Goal: Answer question/provide support: Share knowledge or assist other users

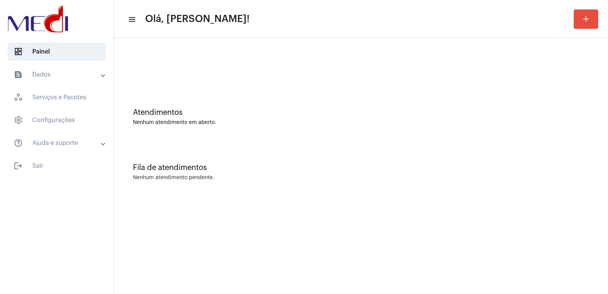
click at [273, 212] on mat-sidenav-content "menu Olá, Vivian! add Atendimentos Nenhum atendimento em aberto. Fila de atendi…" at bounding box center [361, 147] width 494 height 294
drag, startPoint x: 389, startPoint y: 181, endPoint x: 389, endPoint y: 170, distance: 10.6
click at [389, 173] on div "Fila de atendimentos Nenhum atendimento pendente." at bounding box center [361, 168] width 486 height 55
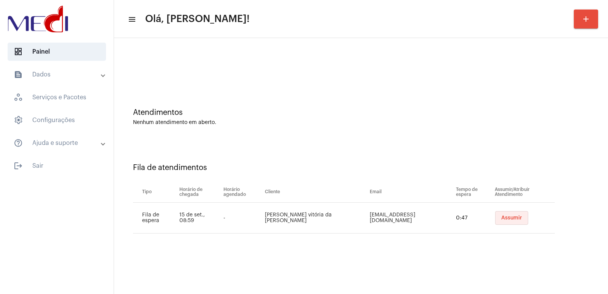
click at [504, 215] on span "Assumir" at bounding box center [511, 217] width 21 height 5
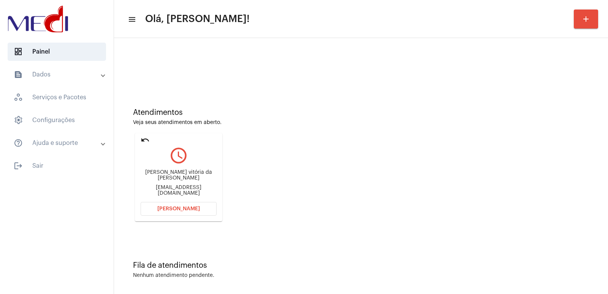
click at [174, 174] on div "[PERSON_NAME] da [PERSON_NAME] [EMAIL_ADDRESS][DOMAIN_NAME]" at bounding box center [179, 183] width 76 height 34
click at [174, 174] on div "Beatriz vitória da Silva Santos beatriz555vitoria@gmail.com" at bounding box center [179, 183] width 76 height 34
copy div "Beatriz vitória da Silva Santos"
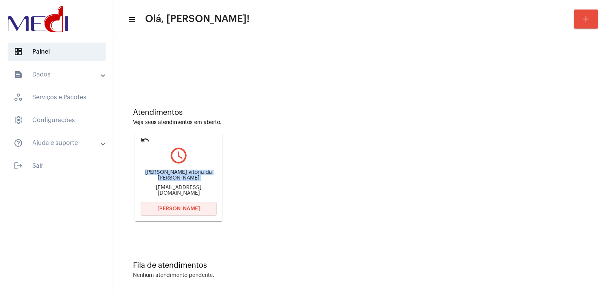
click at [187, 203] on button "Abrir Chamada" at bounding box center [179, 209] width 76 height 14
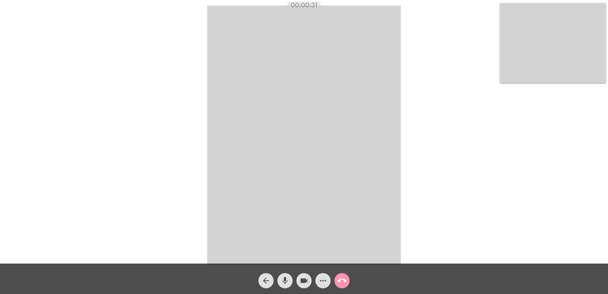
click at [592, 36] on video at bounding box center [553, 43] width 106 height 80
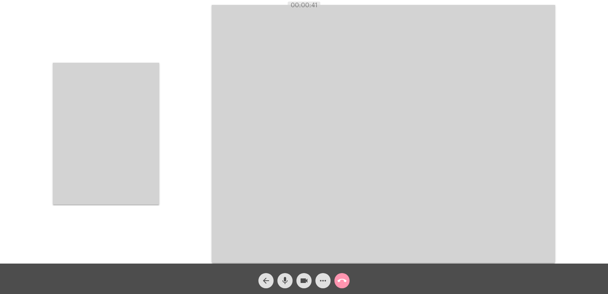
click at [134, 147] on video at bounding box center [106, 134] width 106 height 142
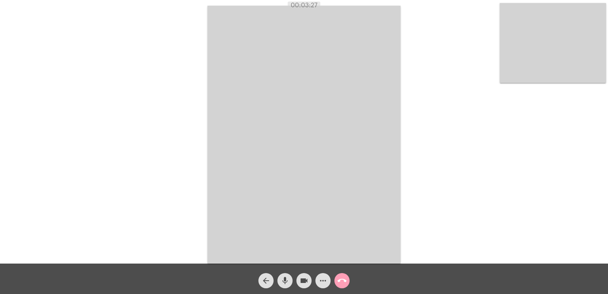
click at [343, 287] on span "call_end" at bounding box center [341, 280] width 9 height 15
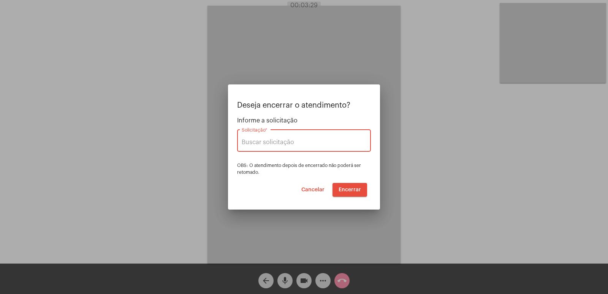
type input "UNIMED GUARULHOS"
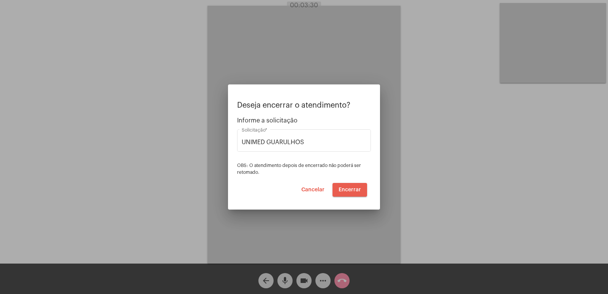
click at [357, 188] on span "Encerrar" at bounding box center [350, 189] width 22 height 5
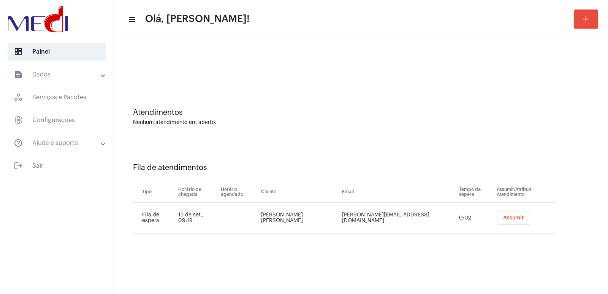
click at [509, 214] on button "Assumir" at bounding box center [513, 218] width 33 height 14
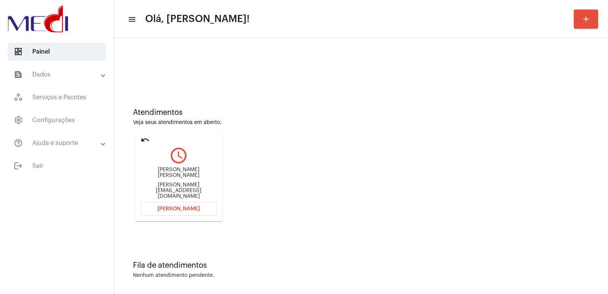
click at [166, 177] on div "[PERSON_NAME] [PERSON_NAME]" at bounding box center [179, 172] width 76 height 11
copy div "[PERSON_NAME] [PERSON_NAME]"
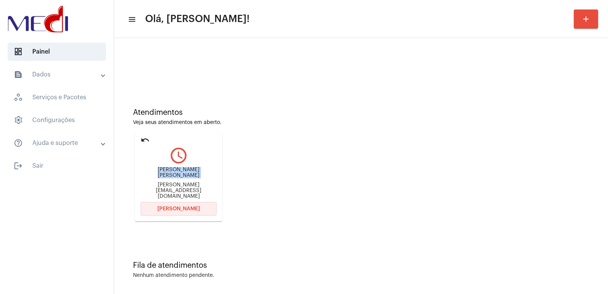
click at [191, 206] on span "[PERSON_NAME]" at bounding box center [178, 208] width 43 height 5
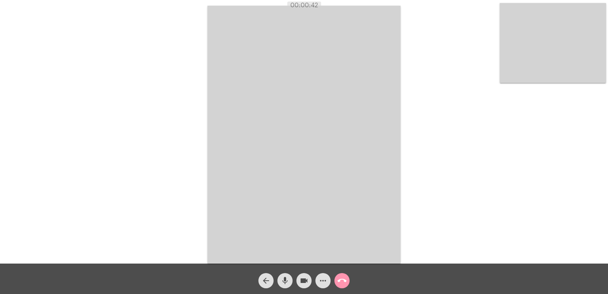
click at [345, 276] on mat-icon "call_end" at bounding box center [341, 280] width 9 height 9
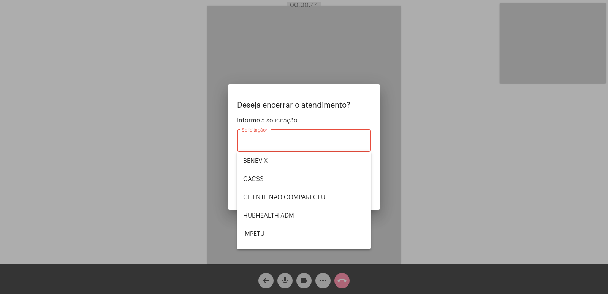
scroll to position [158, 0]
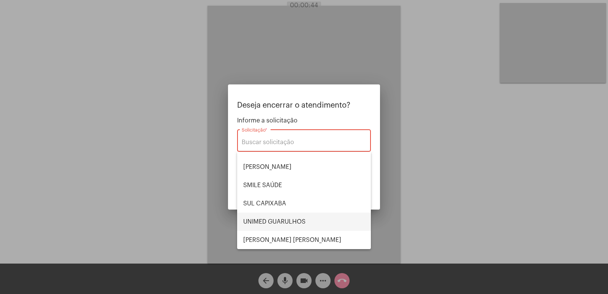
click at [285, 221] on span "UNIMED GUARULHOS" at bounding box center [304, 221] width 122 height 18
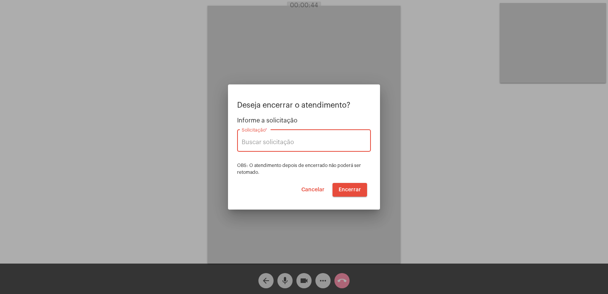
type input "UNIMED GUARULHOS"
click at [353, 194] on button "Encerrar" at bounding box center [349, 190] width 35 height 14
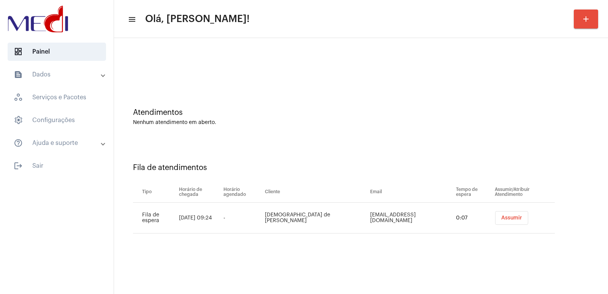
click at [501, 218] on span "Assumir" at bounding box center [511, 217] width 21 height 5
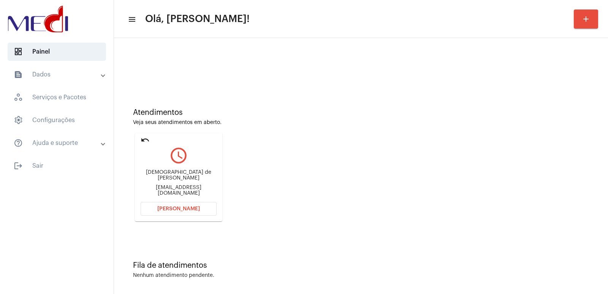
click at [168, 181] on div "Cristiane de Paula Mendes Cristiane.paula@gmail.com" at bounding box center [179, 183] width 76 height 34
click at [168, 179] on div "Cristiane de Paula Mendes" at bounding box center [179, 174] width 76 height 11
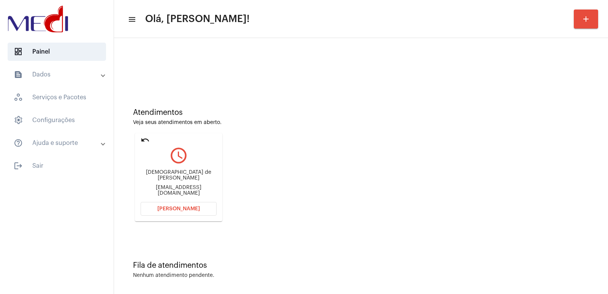
drag, startPoint x: 127, startPoint y: -33, endPoint x: 127, endPoint y: -22, distance: 11.0
click at [127, 0] on html "dashboard Painel text_snippet_outlined Dados history_outlined Histórico schedul…" at bounding box center [304, 147] width 608 height 294
click at [175, 176] on div "Cristiane de Paula Mendes" at bounding box center [179, 174] width 76 height 11
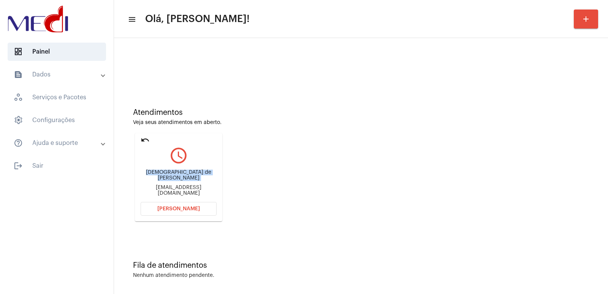
copy div "Cristiane de Paula Mendes"
click at [190, 217] on mat-card "undo query_builder Cristiane de Paula Mendes Cristiane.paula@gmail.com Abrir Ch…" at bounding box center [178, 177] width 87 height 88
click at [185, 208] on span "Abrir Chamada" at bounding box center [178, 208] width 43 height 5
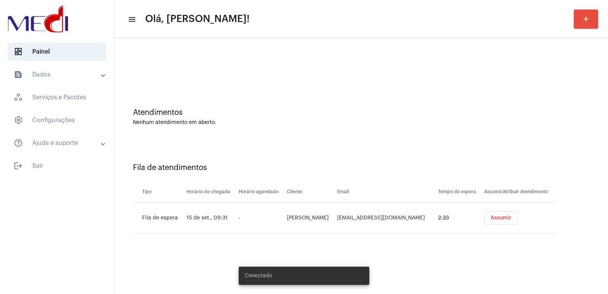
click at [502, 217] on span "Assumir" at bounding box center [500, 217] width 21 height 5
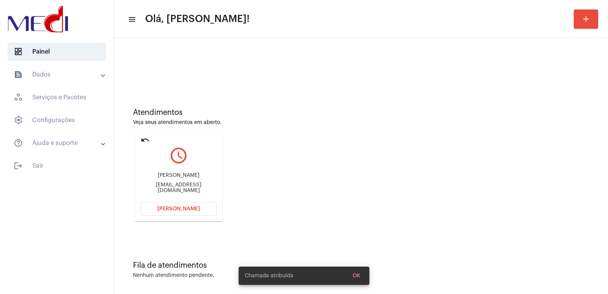
click at [173, 186] on div "andersonrosa6760@gmail.com" at bounding box center [179, 187] width 76 height 11
copy mat-card-content "andersonrosa6760@gmail.com Abrir Chamada"
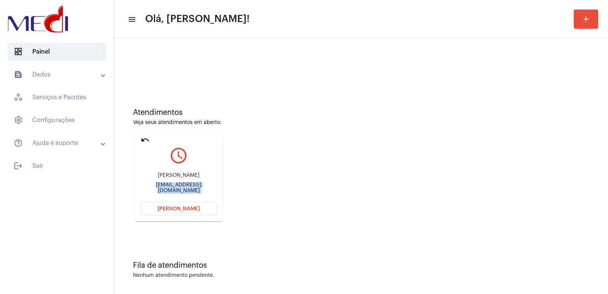
click at [186, 203] on button "Abrir Chamada" at bounding box center [179, 209] width 76 height 14
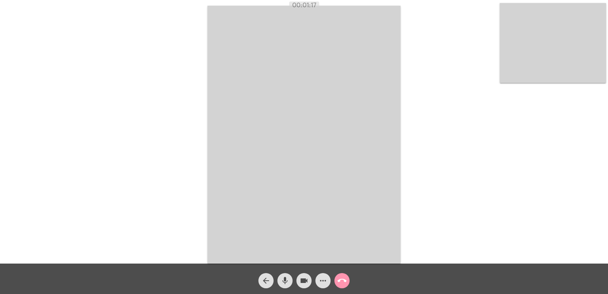
click at [339, 279] on mat-icon "call_end" at bounding box center [341, 280] width 9 height 9
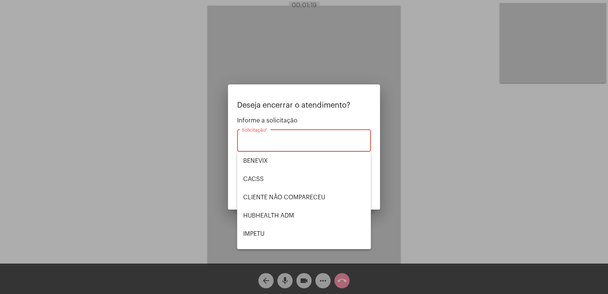
scroll to position [158, 0]
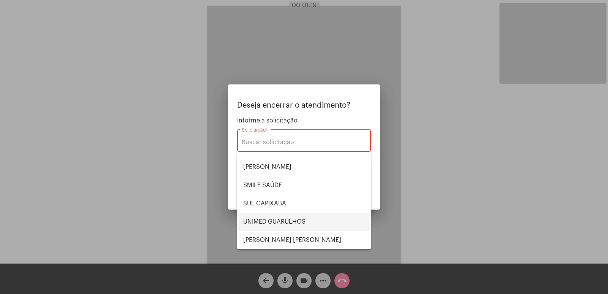
click at [282, 222] on span "UNIMED GUARULHOS" at bounding box center [304, 221] width 122 height 18
type input "UNIMED GUARULHOS"
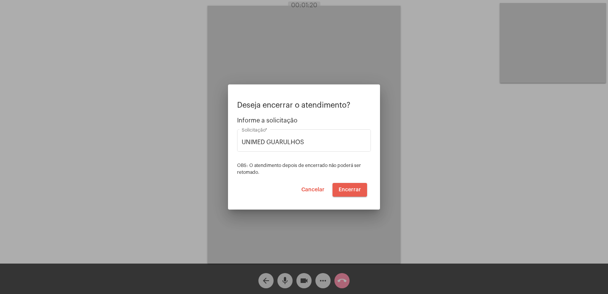
click at [351, 193] on button "Encerrar" at bounding box center [349, 190] width 35 height 14
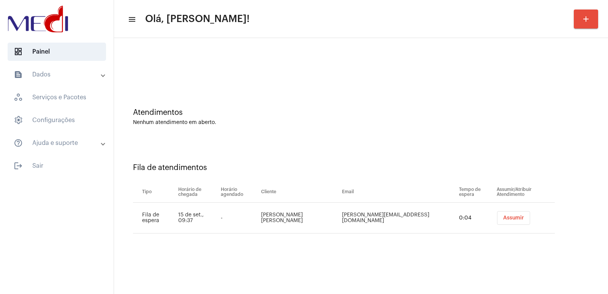
drag, startPoint x: 327, startPoint y: 217, endPoint x: 325, endPoint y: 213, distance: 4.9
click at [327, 217] on td "MIGUEL ROBERTO DA SILVA SOUVA" at bounding box center [299, 218] width 81 height 31
click at [325, 213] on td "MIGUEL ROBERTO DA SILVA SOUVA" at bounding box center [299, 218] width 81 height 31
click at [325, 212] on td "MIGUEL ROBERTO DA SILVA SOUVA" at bounding box center [299, 218] width 81 height 31
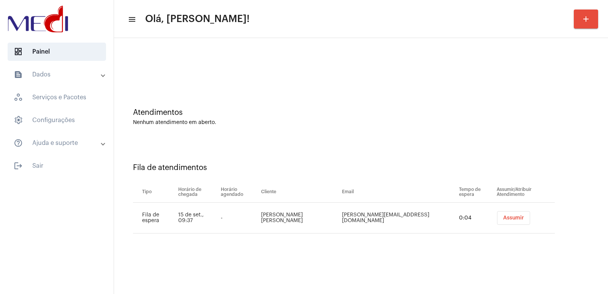
click at [325, 212] on td "MIGUEL ROBERTO DA SILVA SOUVA" at bounding box center [299, 218] width 81 height 31
copy td "MIGUEL ROBERTO DA SILVA SOUVA"
click at [377, 210] on td "sara.silva231999@hotmail.com" at bounding box center [398, 218] width 117 height 31
click at [379, 219] on td "sara.silva231999@hotmail.com" at bounding box center [398, 218] width 117 height 31
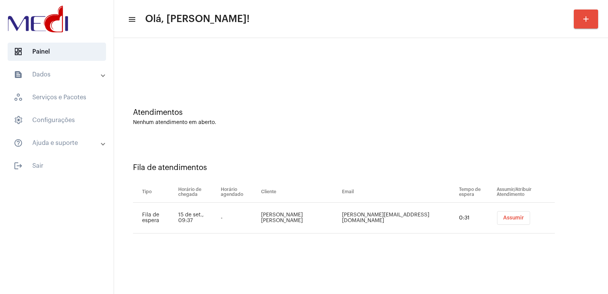
click at [379, 219] on td "sara.silva231999@hotmail.com" at bounding box center [398, 218] width 117 height 31
copy td "sara.silva231999@hotmail.com"
click at [515, 218] on span "Assumir" at bounding box center [513, 217] width 21 height 5
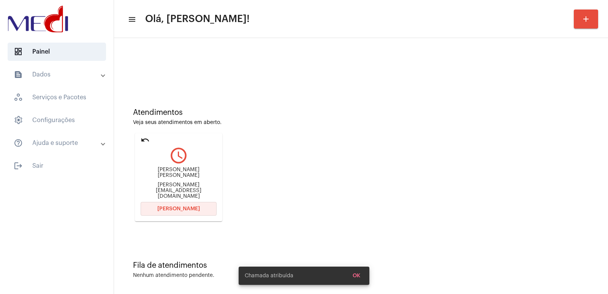
click at [186, 203] on button "Abrir Chamada" at bounding box center [179, 209] width 76 height 14
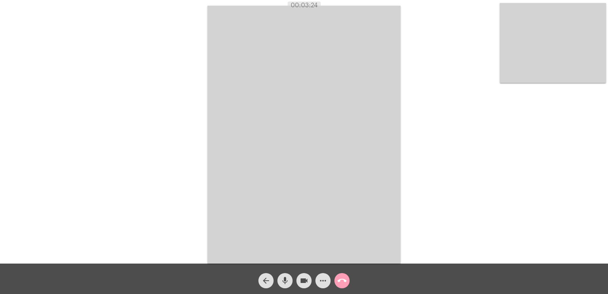
click at [338, 286] on span "call_end" at bounding box center [341, 280] width 9 height 15
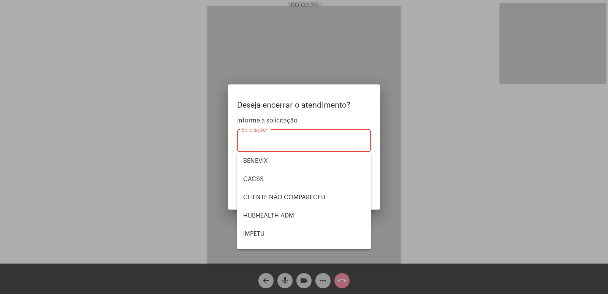
scroll to position [158, 0]
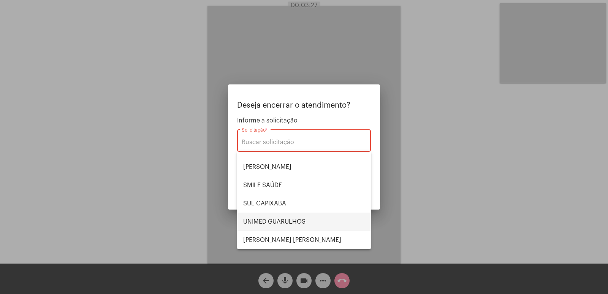
click at [280, 223] on span "UNIMED GUARULHOS" at bounding box center [304, 221] width 122 height 18
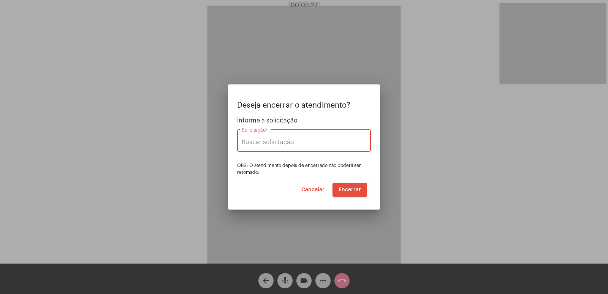
type input "UNIMED GUARULHOS"
drag, startPoint x: 258, startPoint y: 216, endPoint x: 182, endPoint y: 200, distance: 78.0
click at [182, 200] on div at bounding box center [304, 147] width 608 height 294
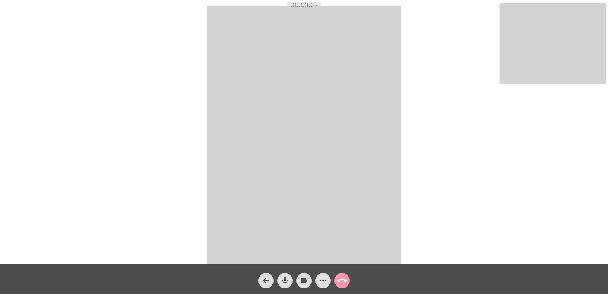
click at [341, 287] on span "call_end" at bounding box center [341, 280] width 9 height 15
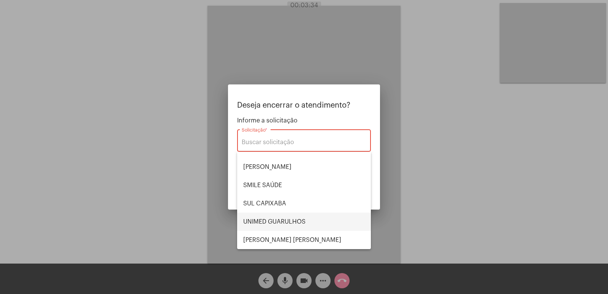
click at [277, 215] on span "UNIMED GUARULHOS" at bounding box center [304, 221] width 122 height 18
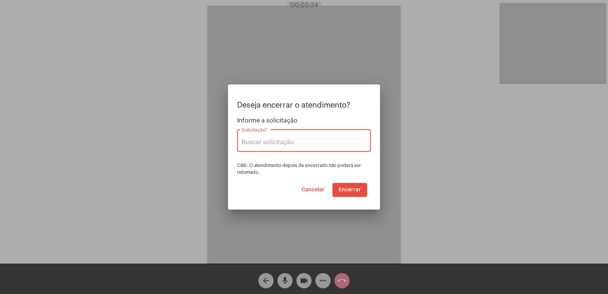
type input "UNIMED GUARULHOS"
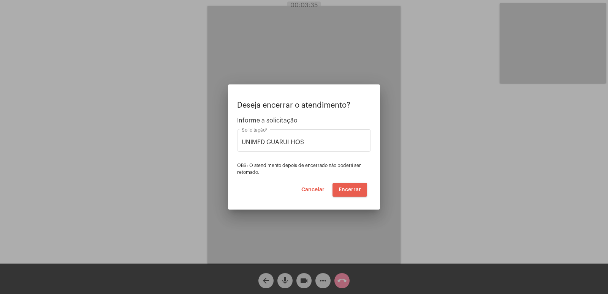
click at [358, 190] on span "Encerrar" at bounding box center [350, 189] width 22 height 5
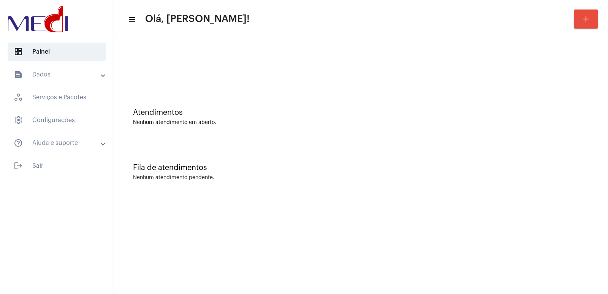
drag, startPoint x: 477, startPoint y: 172, endPoint x: 454, endPoint y: 173, distance: 22.4
click at [473, 173] on div "Fila de atendimentos Nenhum atendimento pendente." at bounding box center [361, 168] width 486 height 55
click at [50, 2] on div at bounding box center [57, 20] width 114 height 40
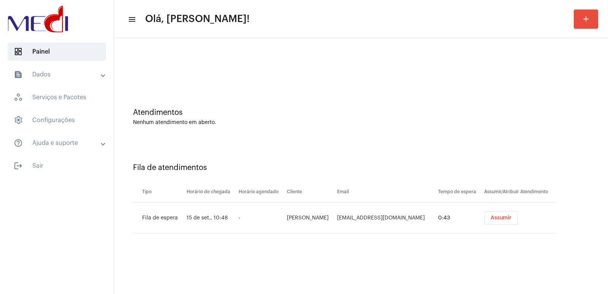
click at [494, 218] on span "Assumir" at bounding box center [500, 217] width 21 height 5
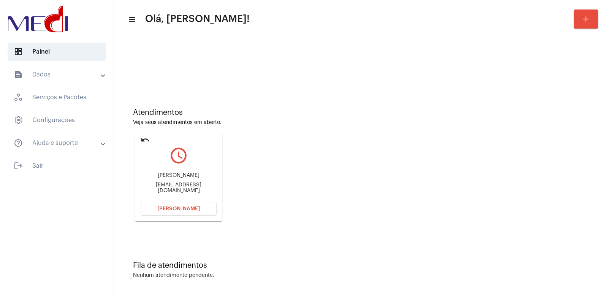
click at [185, 174] on div "jefferson jeffersonthiago.2545@gmail.com" at bounding box center [179, 183] width 76 height 34
click at [185, 173] on div "jefferson jeffersonthiago.2545@gmail.com" at bounding box center [179, 183] width 76 height 34
copy div "jefferson"
click at [186, 212] on button "Abrir Chamada" at bounding box center [179, 209] width 76 height 14
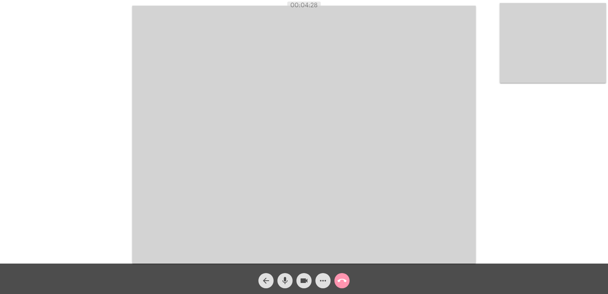
click at [343, 278] on mat-icon "call_end" at bounding box center [341, 280] width 9 height 9
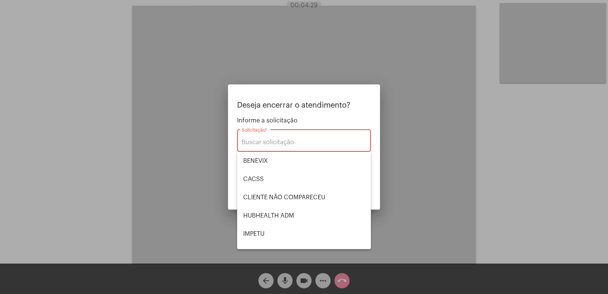
scroll to position [158, 0]
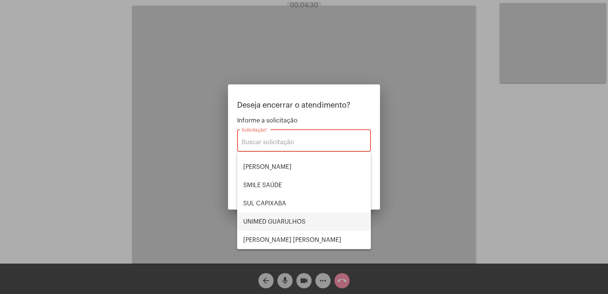
click at [301, 220] on span "UNIMED GUARULHOS" at bounding box center [304, 221] width 122 height 18
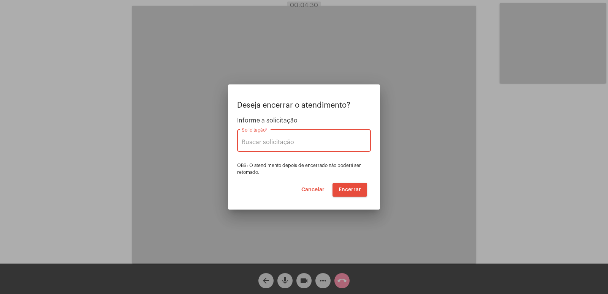
type input "UNIMED GUARULHOS"
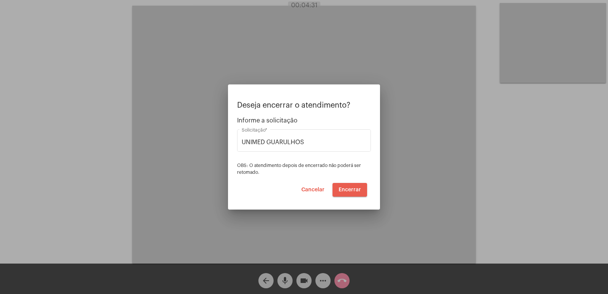
click at [350, 191] on span "Encerrar" at bounding box center [350, 189] width 22 height 5
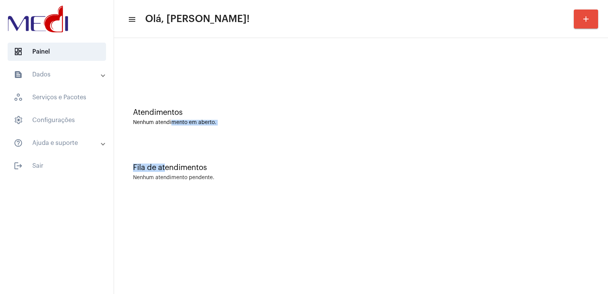
click at [174, 137] on div "Atendimentos Nenhum atendimento em aberto. Fila de atendimentos Nenhum atendime…" at bounding box center [361, 119] width 486 height 154
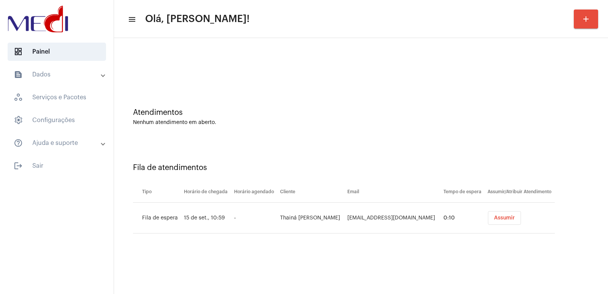
click at [499, 218] on span "Assumir" at bounding box center [504, 217] width 21 height 5
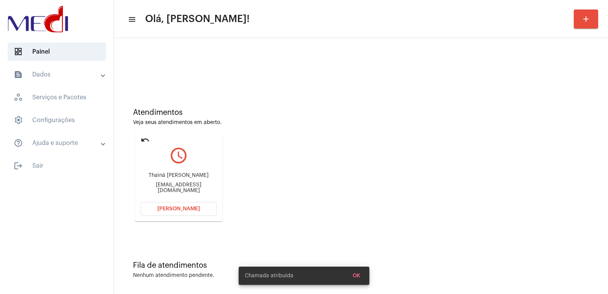
click at [185, 178] on div "Thainá Gabriela" at bounding box center [179, 175] width 76 height 6
copy div "Thainá Gabriela"
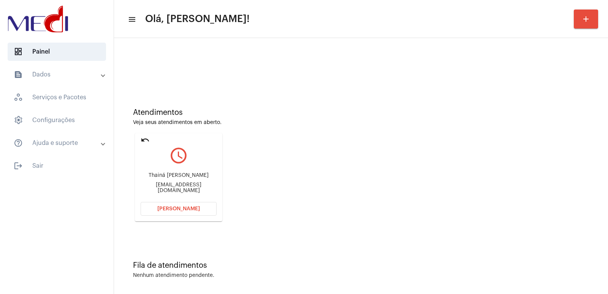
click at [169, 186] on div "thaina121418@gmail.com" at bounding box center [179, 187] width 76 height 11
click at [169, 185] on div "thaina121418@gmail.com" at bounding box center [179, 187] width 76 height 11
copy mat-card-content "thaina121418@gmail.com Abrir Chamada"
click at [162, 210] on span "[PERSON_NAME]" at bounding box center [178, 208] width 43 height 5
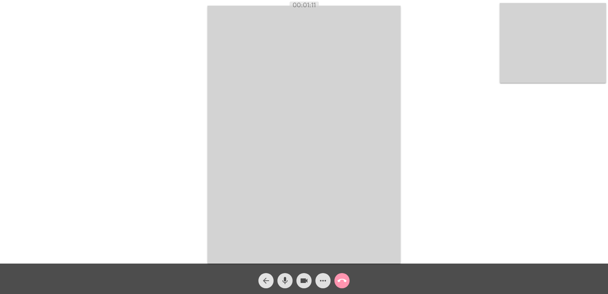
drag, startPoint x: 272, startPoint y: 280, endPoint x: 277, endPoint y: 281, distance: 4.2
click at [275, 281] on div "arrow_back" at bounding box center [265, 278] width 19 height 19
drag, startPoint x: 277, startPoint y: 281, endPoint x: 281, endPoint y: 284, distance: 5.0
click at [279, 282] on div "mic" at bounding box center [284, 278] width 19 height 19
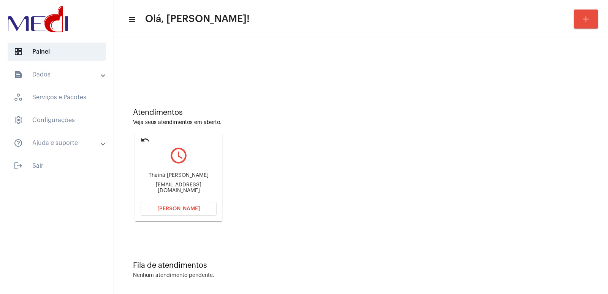
click at [180, 199] on div "Thainá Gabriela thaina121418@gmail.com" at bounding box center [179, 183] width 76 height 34
click at [180, 215] on button "[PERSON_NAME]" at bounding box center [179, 209] width 76 height 14
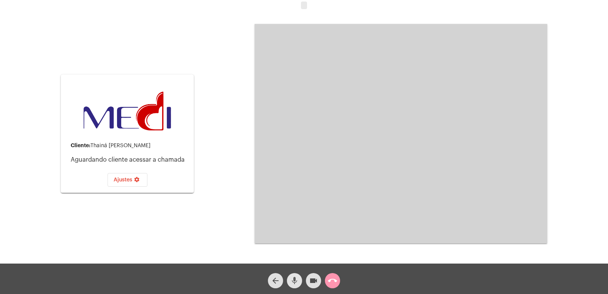
drag, startPoint x: 290, startPoint y: 279, endPoint x: 299, endPoint y: 282, distance: 9.3
click at [291, 279] on mat-icon "mic" at bounding box center [294, 280] width 9 height 9
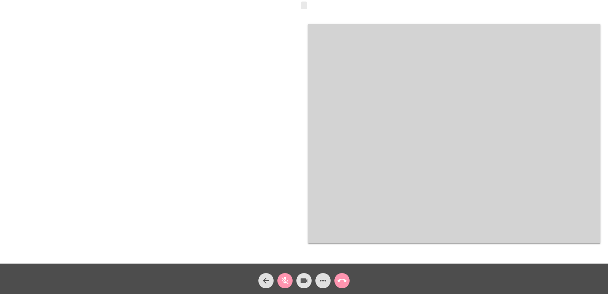
click at [306, 285] on mat-icon "videocam" at bounding box center [303, 280] width 9 height 9
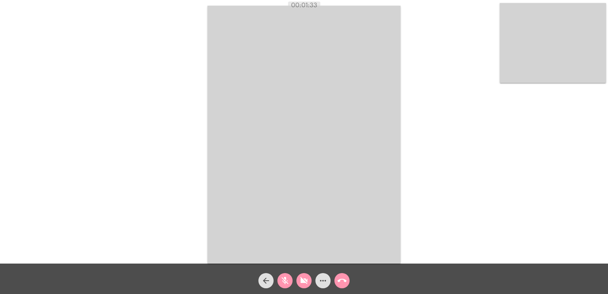
click at [396, 113] on video at bounding box center [303, 135] width 193 height 258
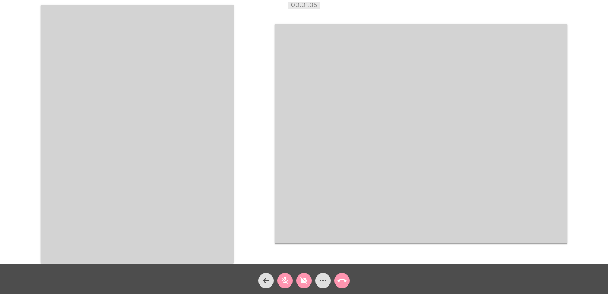
click at [188, 117] on video at bounding box center [137, 134] width 193 height 258
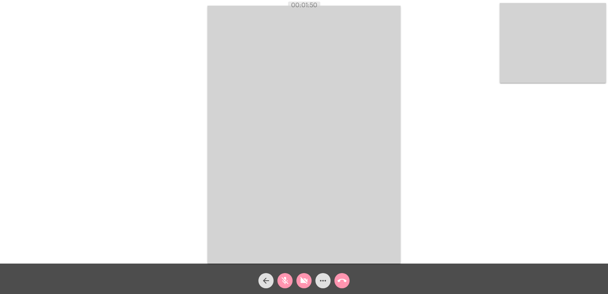
click at [287, 278] on mat-icon "mic_off" at bounding box center [284, 280] width 9 height 9
click at [297, 281] on button "videocam_off" at bounding box center [303, 280] width 15 height 15
click at [286, 281] on mat-icon "mic" at bounding box center [284, 280] width 9 height 9
click at [298, 283] on button "videocam" at bounding box center [303, 280] width 15 height 15
click at [354, 158] on video at bounding box center [303, 135] width 193 height 258
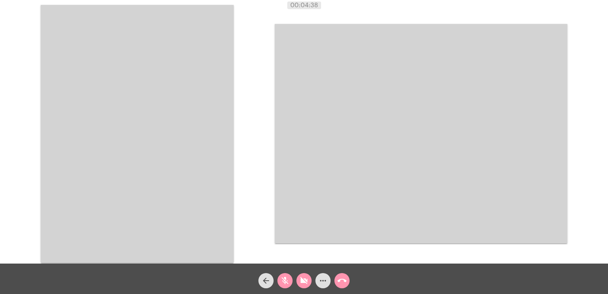
click at [285, 277] on mat-icon "mic_off" at bounding box center [284, 280] width 9 height 9
click at [303, 282] on mat-icon "videocam_off" at bounding box center [303, 280] width 9 height 9
click at [224, 153] on video at bounding box center [137, 134] width 193 height 258
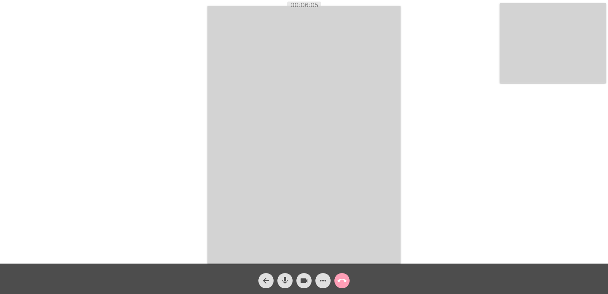
click at [347, 280] on button "call_end" at bounding box center [341, 280] width 15 height 15
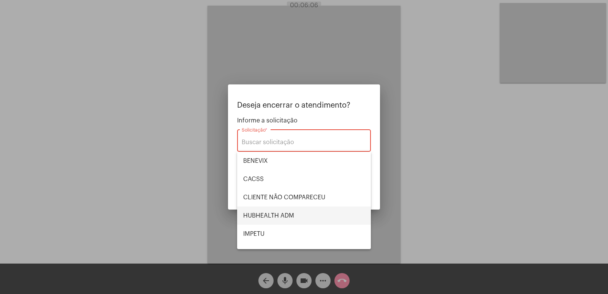
click at [293, 209] on span "HUBHEALTH ADM" at bounding box center [304, 215] width 122 height 18
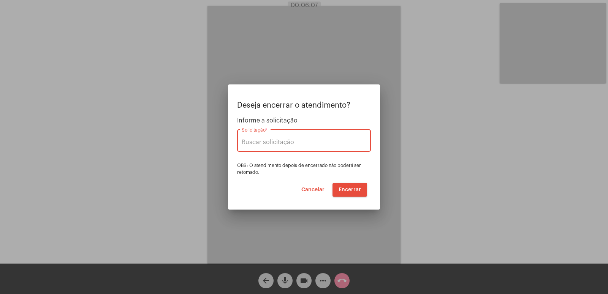
type input "HUBHEALTH ADM"
click at [366, 190] on button "Encerrar" at bounding box center [349, 190] width 35 height 14
click at [348, 186] on button "Encerrar" at bounding box center [349, 190] width 35 height 14
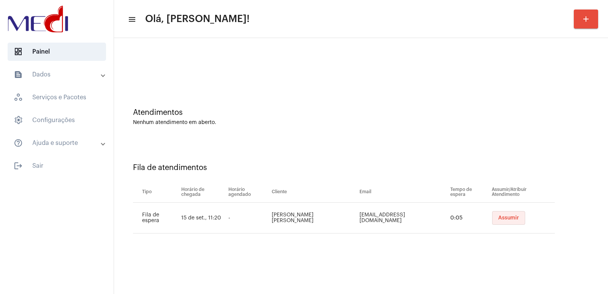
click at [501, 212] on button "Assumir" at bounding box center [508, 218] width 33 height 14
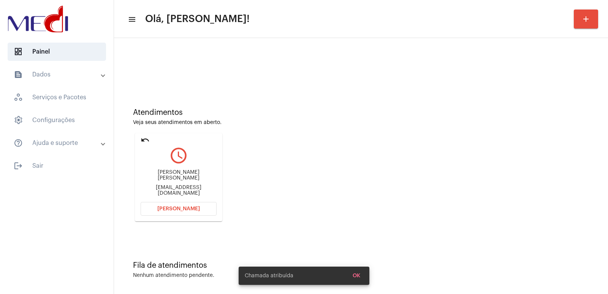
click at [187, 177] on div "Patrícia Silva de Oliveira" at bounding box center [179, 174] width 76 height 11
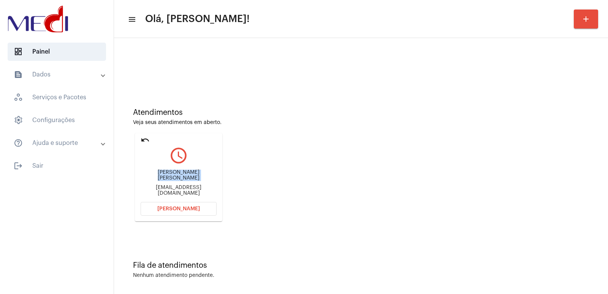
click at [187, 177] on div "Patrícia Silva de Oliveira" at bounding box center [179, 174] width 76 height 11
copy div "Patrícia Silva de Oliveira"
click at [184, 217] on mat-card "undo query_builder Patrícia Silva de Oliveira patysilvadeoliveira17@gmail.com A…" at bounding box center [178, 177] width 87 height 88
drag, startPoint x: 180, startPoint y: 187, endPoint x: 185, endPoint y: 208, distance: 21.9
click at [184, 194] on div "Patrícia Silva de Oliveira patysilvadeoliveira17@gmail.com" at bounding box center [179, 183] width 76 height 34
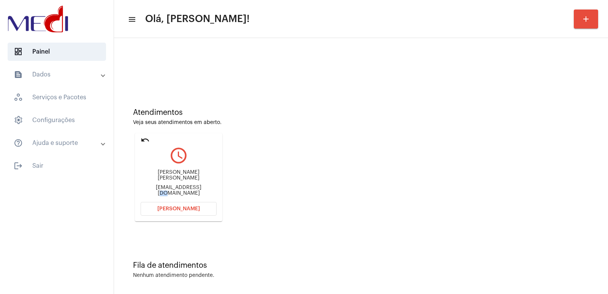
click at [185, 208] on span "Abrir Chamada" at bounding box center [178, 208] width 43 height 5
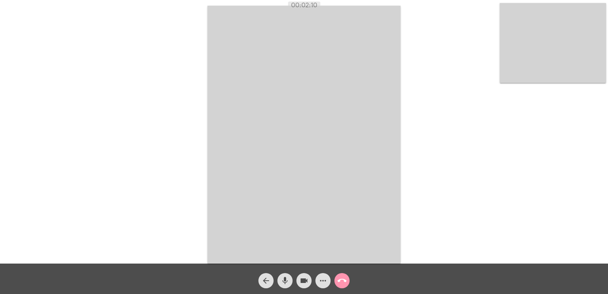
click at [350, 282] on div "call_end" at bounding box center [341, 278] width 19 height 19
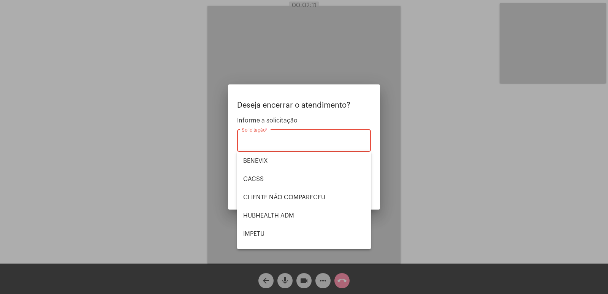
scroll to position [158, 0]
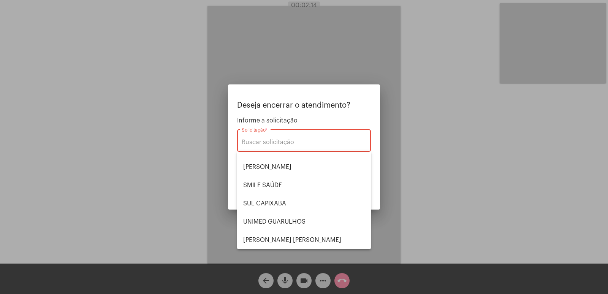
click at [478, 195] on div at bounding box center [304, 147] width 608 height 294
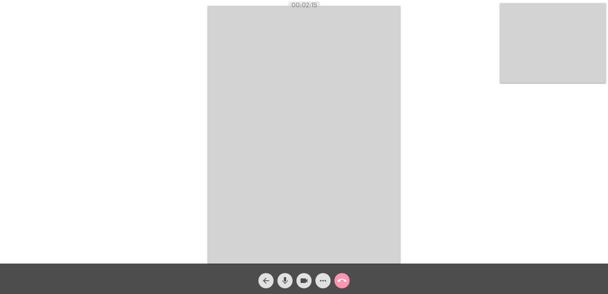
click at [344, 282] on mat-icon "call_end" at bounding box center [341, 280] width 9 height 9
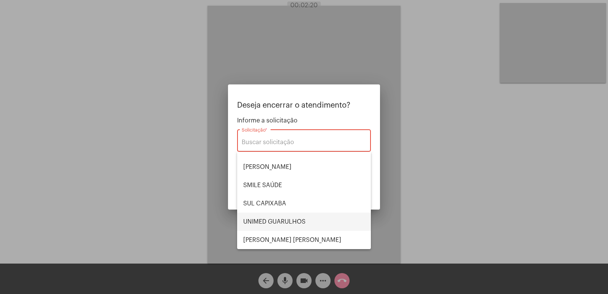
click at [311, 220] on span "UNIMED GUARULHOS" at bounding box center [304, 221] width 122 height 18
type input "UNIMED GUARULHOS"
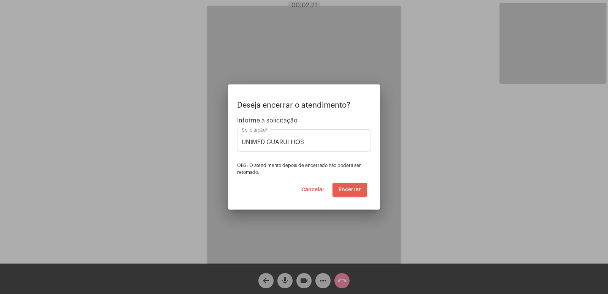
click at [351, 190] on span "Encerrar" at bounding box center [350, 189] width 22 height 5
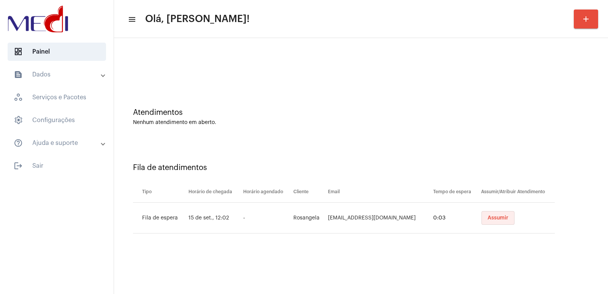
click at [499, 219] on span "Assumir" at bounding box center [497, 217] width 21 height 5
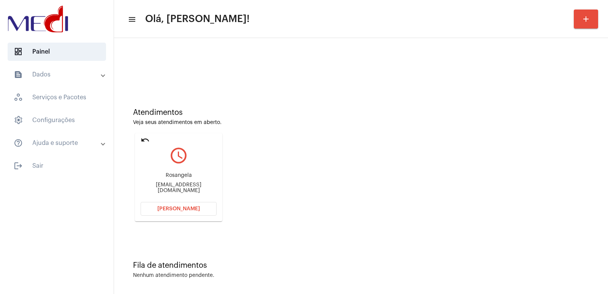
drag, startPoint x: 155, startPoint y: 177, endPoint x: 190, endPoint y: 172, distance: 35.4
click at [165, 175] on div "Rosangela" at bounding box center [179, 175] width 76 height 6
click at [190, 172] on div "Rosangela rose_saugo@hotmail.com" at bounding box center [179, 183] width 76 height 34
click at [188, 173] on div "Rosangela rose_saugo@hotmail.com" at bounding box center [179, 183] width 76 height 34
click at [187, 173] on div "Rosangela rose_saugo@hotmail.com" at bounding box center [179, 183] width 76 height 34
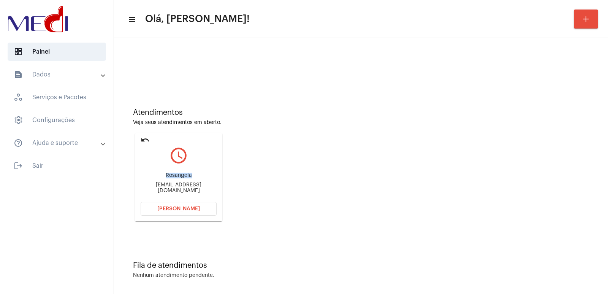
click at [187, 175] on div "Rosangela rose_saugo@hotmail.com" at bounding box center [179, 183] width 76 height 34
click at [153, 182] on div "Rosangela rose_saugo@hotmail.com" at bounding box center [179, 183] width 76 height 34
click at [190, 177] on div "Rosangela" at bounding box center [179, 175] width 76 height 6
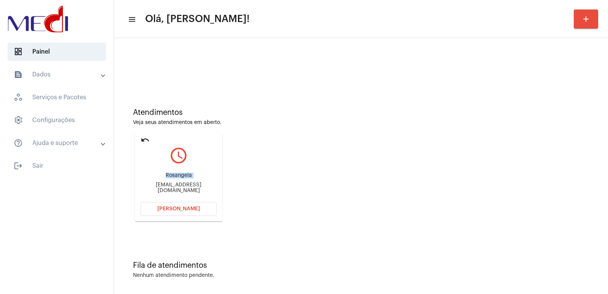
copy div "Rosangela"
click at [178, 206] on span "[PERSON_NAME]" at bounding box center [178, 208] width 43 height 5
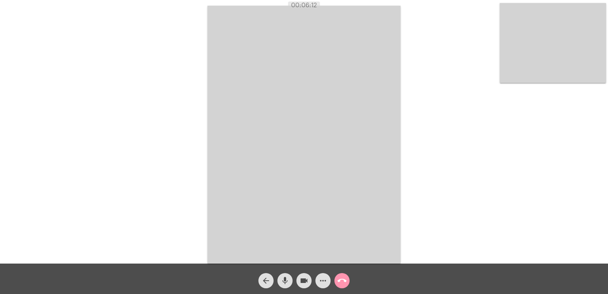
click at [345, 283] on mat-icon "call_end" at bounding box center [341, 280] width 9 height 9
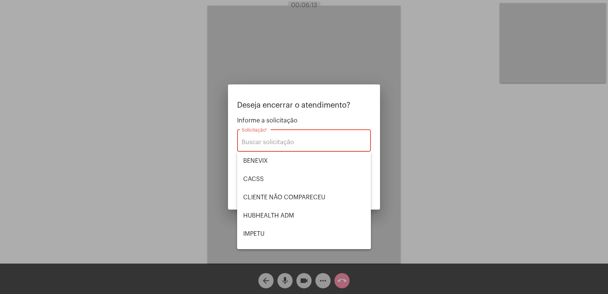
scroll to position [158, 0]
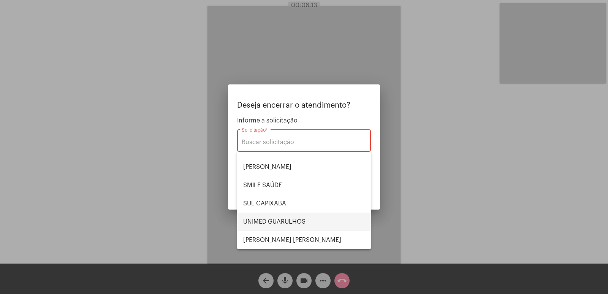
click at [297, 222] on span "UNIMED GUARULHOS" at bounding box center [304, 221] width 122 height 18
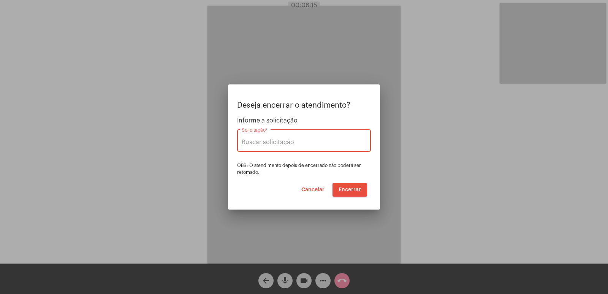
type input "UNIMED GUARULHOS"
click at [356, 185] on button "Encerrar" at bounding box center [349, 190] width 35 height 14
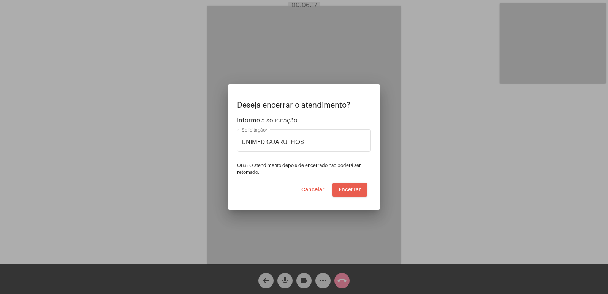
click at [356, 186] on button "Encerrar" at bounding box center [349, 190] width 35 height 14
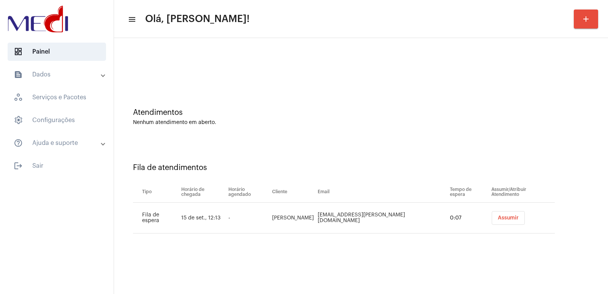
click at [502, 221] on button "Assumir" at bounding box center [508, 218] width 33 height 14
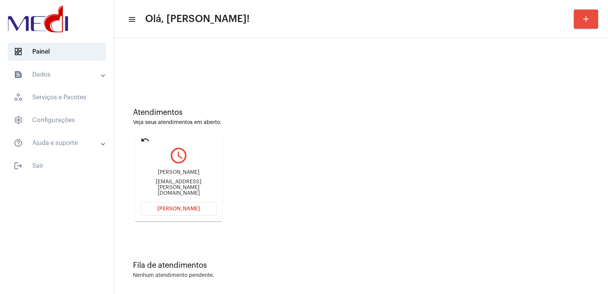
click at [183, 175] on div "[PERSON_NAME]" at bounding box center [179, 172] width 76 height 6
copy div "[PERSON_NAME]"
click at [187, 191] on div "[PERSON_NAME] [PERSON_NAME][EMAIL_ADDRESS][DOMAIN_NAME]" at bounding box center [179, 183] width 76 height 34
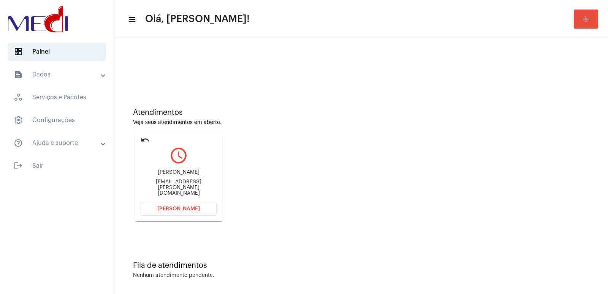
click at [181, 187] on div "[EMAIL_ADDRESS][PERSON_NAME][DOMAIN_NAME]" at bounding box center [179, 187] width 76 height 17
copy mat-card-content "[EMAIL_ADDRESS][PERSON_NAME][DOMAIN_NAME] [PERSON_NAME]"
click at [164, 214] on button "[PERSON_NAME]" at bounding box center [179, 209] width 76 height 14
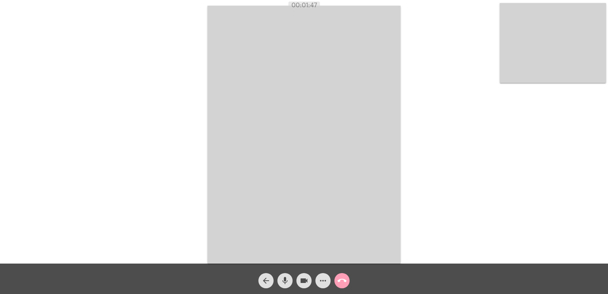
click at [347, 278] on button "call_end" at bounding box center [341, 280] width 15 height 15
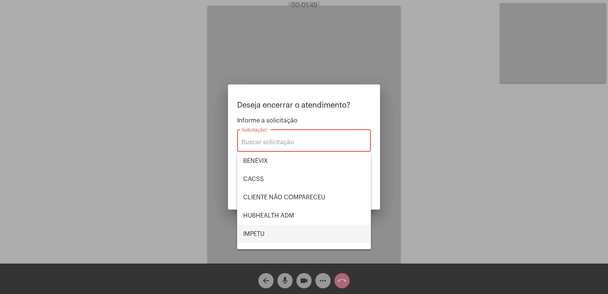
scroll to position [38, 0]
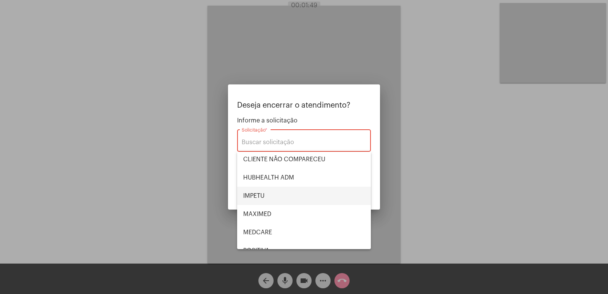
click at [262, 194] on span "IMPETU" at bounding box center [304, 196] width 122 height 18
type input "IMPETU"
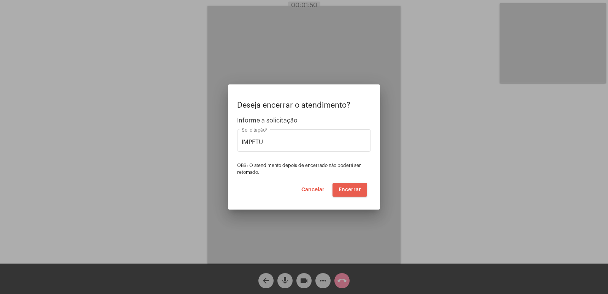
click at [351, 183] on button "Encerrar" at bounding box center [349, 190] width 35 height 14
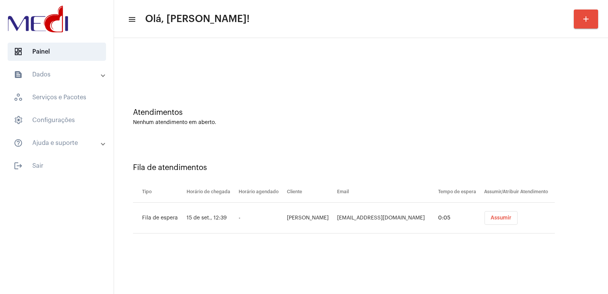
click at [492, 218] on span "Assumir" at bounding box center [500, 217] width 21 height 5
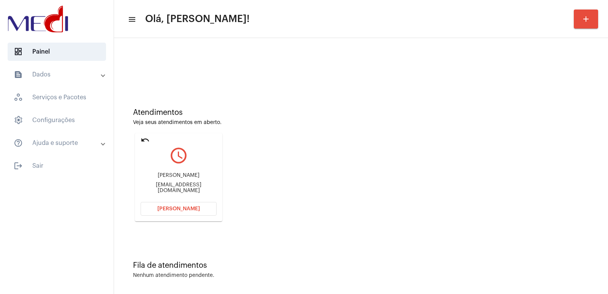
click at [181, 189] on div "[EMAIL_ADDRESS][DOMAIN_NAME]" at bounding box center [179, 187] width 76 height 11
click at [181, 188] on div "[EMAIL_ADDRESS][DOMAIN_NAME]" at bounding box center [179, 187] width 76 height 11
copy mat-card-content "[EMAIL_ADDRESS][DOMAIN_NAME] [PERSON_NAME]"
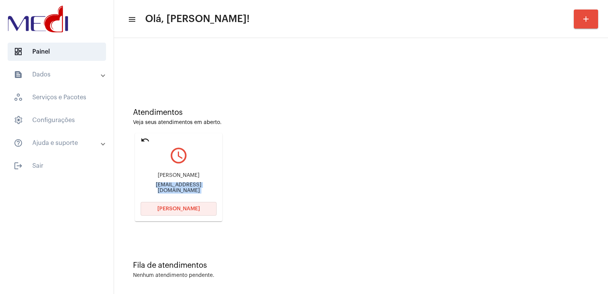
click at [178, 207] on span "[PERSON_NAME]" at bounding box center [178, 208] width 43 height 5
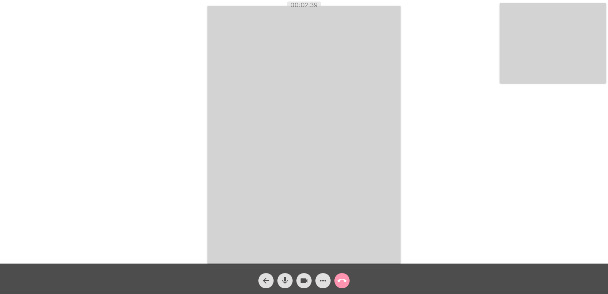
click at [335, 274] on div "call_end" at bounding box center [341, 278] width 19 height 19
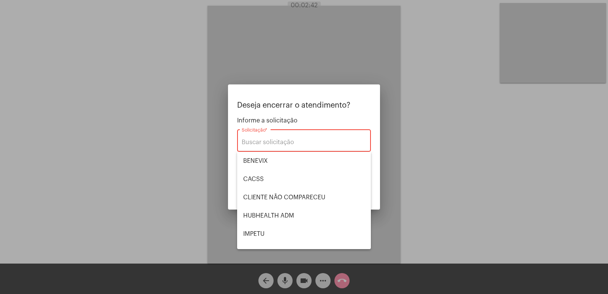
scroll to position [76, 0]
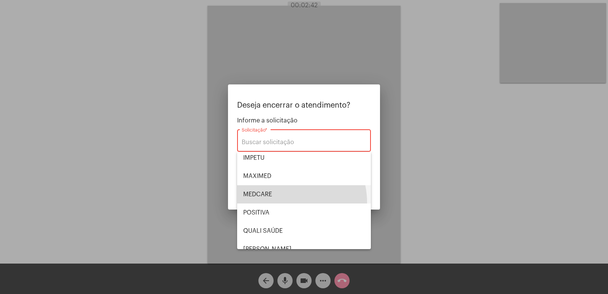
click at [282, 203] on span "MEDCARE" at bounding box center [304, 194] width 122 height 18
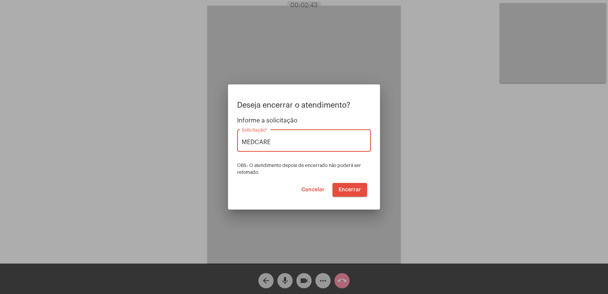
drag, startPoint x: 255, startPoint y: 139, endPoint x: 194, endPoint y: 141, distance: 60.4
click at [194, 141] on div "Deseja encerrar o atendimento? Informe a solicitação MEDCARE Solicitação * OBS:…" at bounding box center [304, 147] width 608 height 294
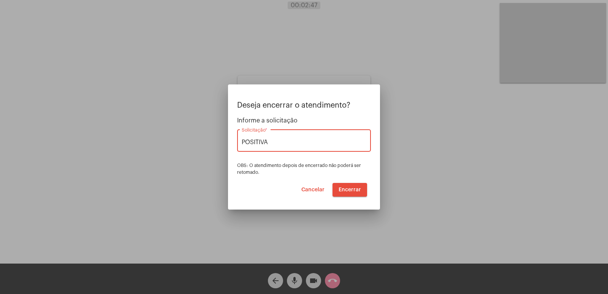
type input "POSITIVA"
click at [356, 192] on button "Encerrar" at bounding box center [349, 190] width 35 height 14
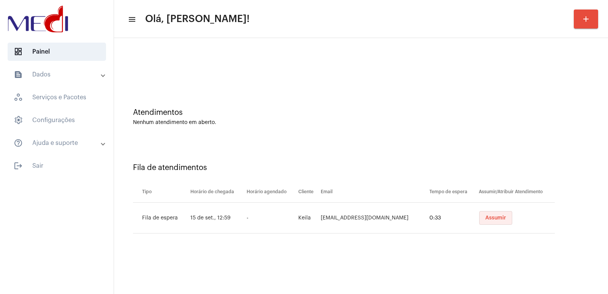
click at [479, 212] on button "Assumir" at bounding box center [495, 218] width 33 height 14
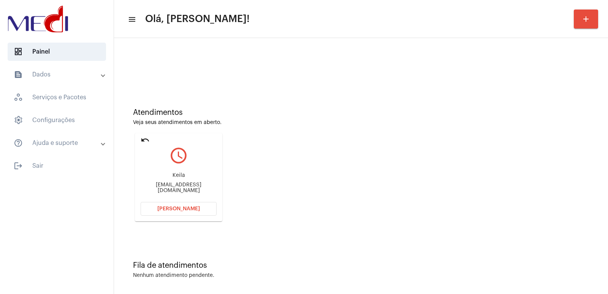
click at [167, 190] on div "[EMAIL_ADDRESS][DOMAIN_NAME]" at bounding box center [179, 187] width 76 height 11
click at [169, 188] on div "[EMAIL_ADDRESS][DOMAIN_NAME]" at bounding box center [179, 187] width 76 height 11
click at [169, 188] on div "gigantedosfones@gmail.com" at bounding box center [179, 187] width 76 height 11
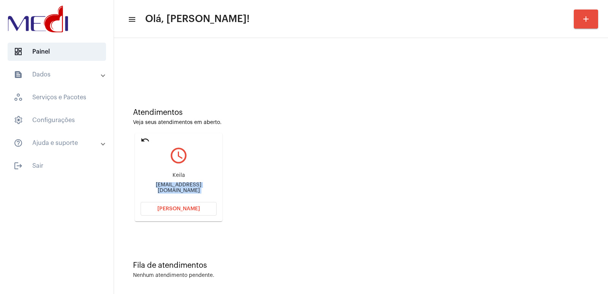
copy mat-card-content "gigantedosfones@gmail.com Abrir Chamada"
click at [170, 209] on span "[PERSON_NAME]" at bounding box center [178, 208] width 43 height 5
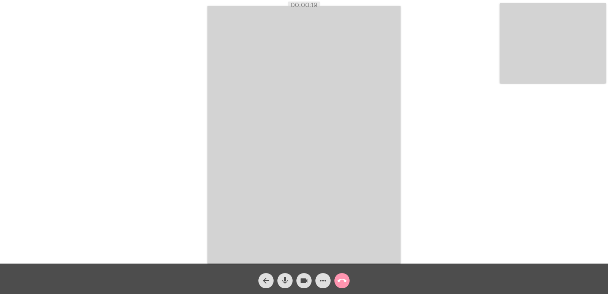
click at [524, 62] on video at bounding box center [553, 43] width 106 height 80
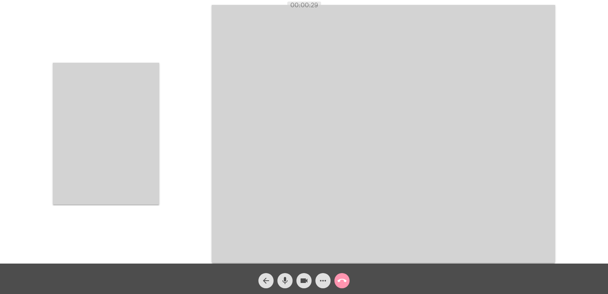
click at [133, 163] on video at bounding box center [106, 134] width 106 height 142
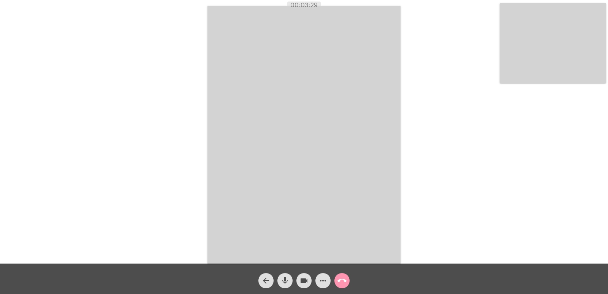
click at [335, 275] on button "call_end" at bounding box center [341, 280] width 15 height 15
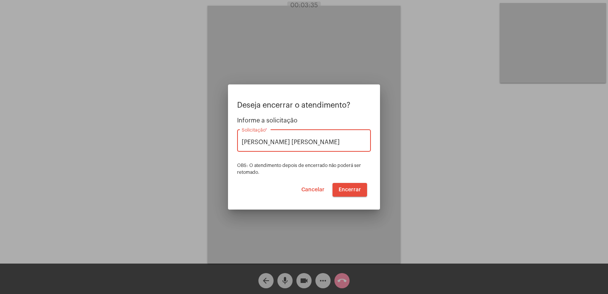
type input "[PERSON_NAME] [PERSON_NAME]"
drag, startPoint x: 313, startPoint y: 191, endPoint x: 264, endPoint y: 273, distance: 94.9
click at [313, 192] on button "Cancelar" at bounding box center [312, 190] width 35 height 14
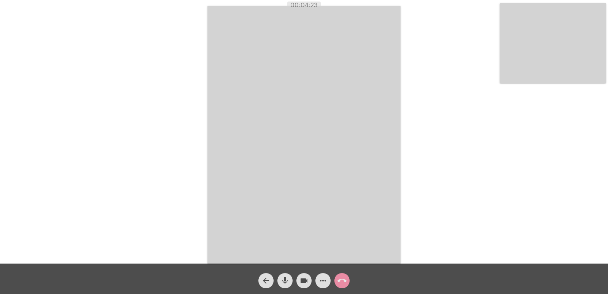
click at [344, 273] on span "call_end" at bounding box center [341, 280] width 9 height 15
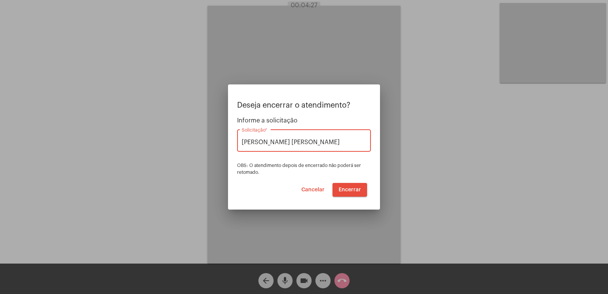
type input "[PERSON_NAME] [PERSON_NAME]"
click at [354, 187] on span "Encerrar" at bounding box center [350, 189] width 22 height 5
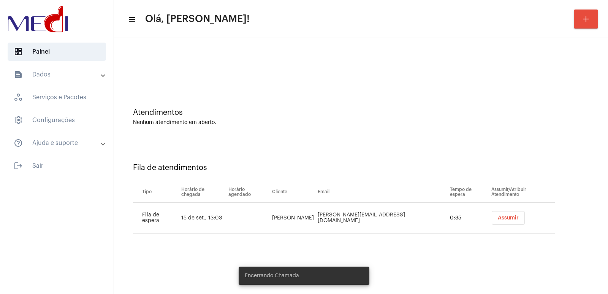
click at [500, 225] on td "Assumir" at bounding box center [521, 218] width 65 height 31
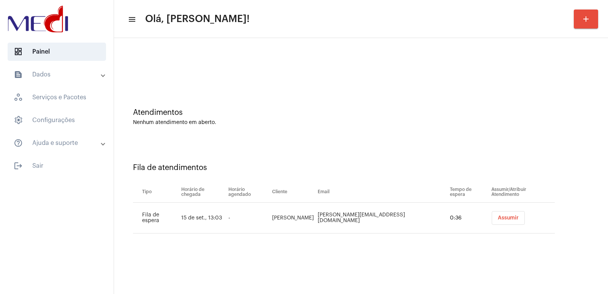
click at [492, 214] on button "Assumir" at bounding box center [508, 218] width 33 height 14
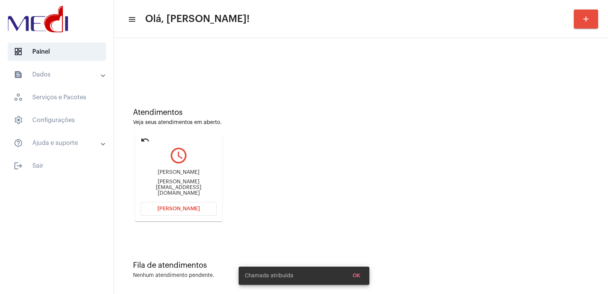
click at [174, 175] on div "Carla Cristina de Lira" at bounding box center [179, 172] width 76 height 6
copy div "Carla Cristina de Lira"
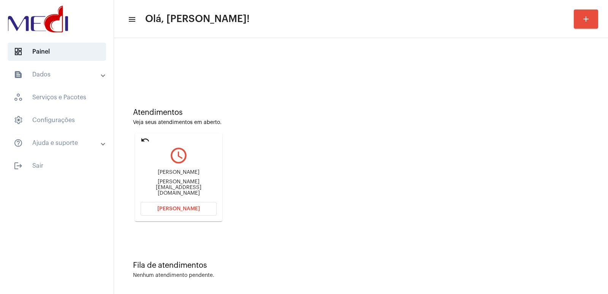
click at [157, 185] on div "Carla.liraa@gmail.com" at bounding box center [179, 187] width 76 height 17
copy mat-card-content "Carla.liraa@gmail.com Abrir Chamada"
click at [174, 175] on div "Carla Cristina de Lira" at bounding box center [179, 172] width 76 height 6
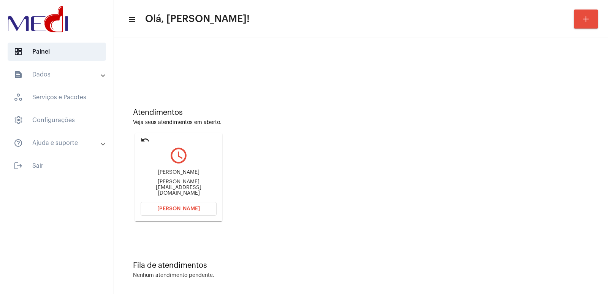
click at [174, 175] on div "Carla Cristina de Lira" at bounding box center [179, 172] width 76 height 6
copy div "Carla Cristina de Lira"
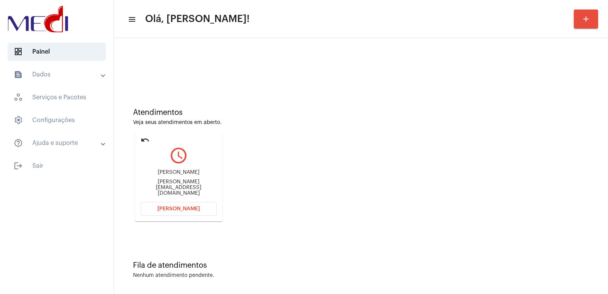
drag, startPoint x: 179, startPoint y: 216, endPoint x: 180, endPoint y: 209, distance: 7.8
click at [179, 215] on mat-card "undo query_builder Carla Cristina de Lira Carla.liraa@gmail.com Abrir Chamada" at bounding box center [178, 177] width 87 height 88
click at [180, 209] on span "[PERSON_NAME]" at bounding box center [178, 208] width 43 height 5
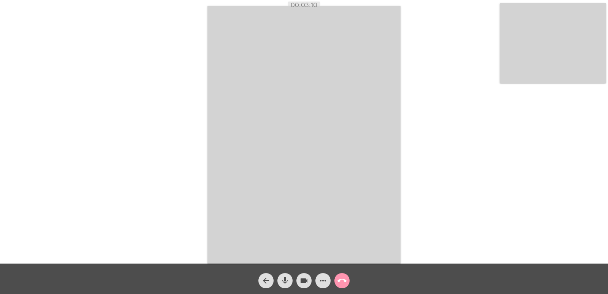
click at [344, 275] on span "call_end" at bounding box center [341, 280] width 9 height 15
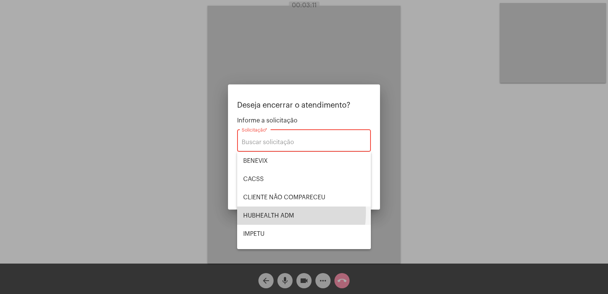
click at [263, 212] on span "HUBHEALTH ADM" at bounding box center [304, 215] width 122 height 18
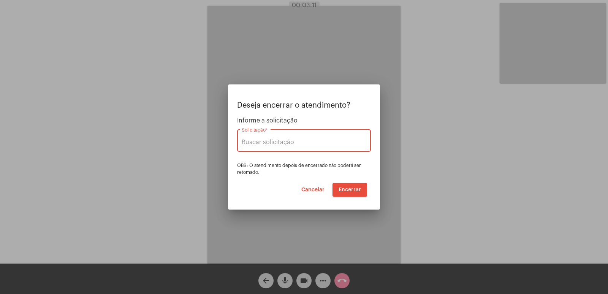
type input "HUBHEALTH ADM"
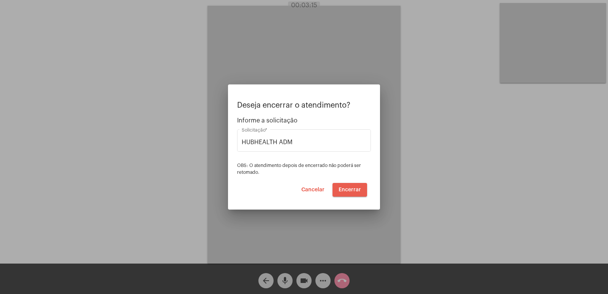
click at [355, 190] on span "Encerrar" at bounding box center [350, 189] width 22 height 5
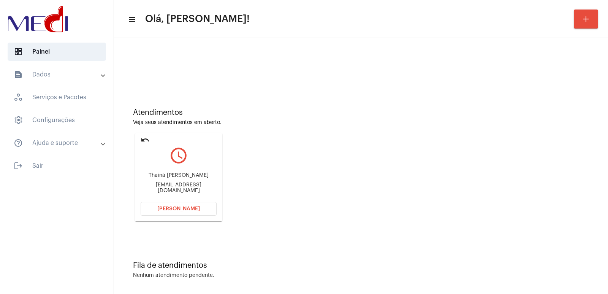
click at [159, 187] on div "[EMAIL_ADDRESS][DOMAIN_NAME]" at bounding box center [179, 187] width 76 height 11
copy mat-card-content "[EMAIL_ADDRESS][DOMAIN_NAME] [PERSON_NAME]"
click at [198, 209] on button "[PERSON_NAME]" at bounding box center [179, 209] width 76 height 14
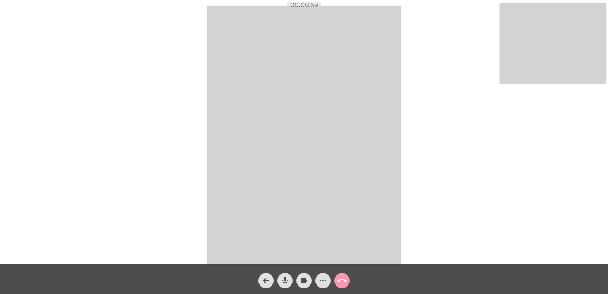
drag, startPoint x: 392, startPoint y: 209, endPoint x: 275, endPoint y: 197, distance: 117.6
click at [392, 209] on video at bounding box center [303, 135] width 193 height 258
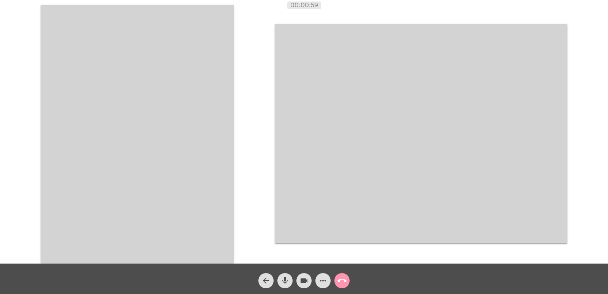
click at [233, 183] on video at bounding box center [137, 134] width 193 height 258
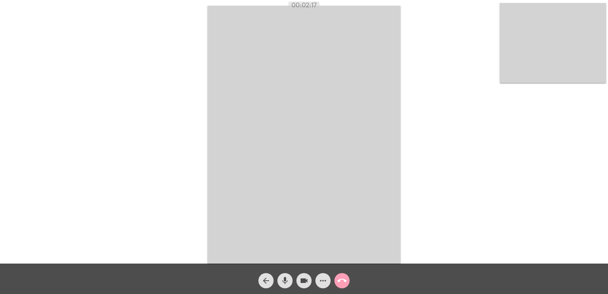
click at [342, 281] on mat-icon "call_end" at bounding box center [341, 280] width 9 height 9
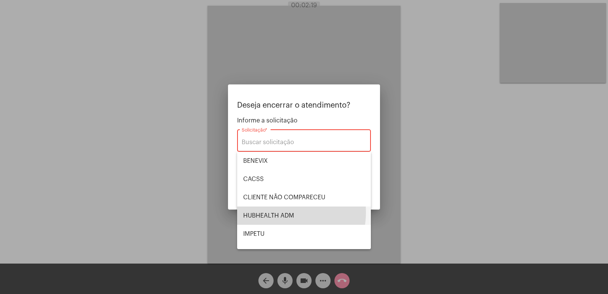
click at [276, 212] on span "HUBHEALTH ADM" at bounding box center [304, 215] width 122 height 18
type input "HUBHEALTH ADM"
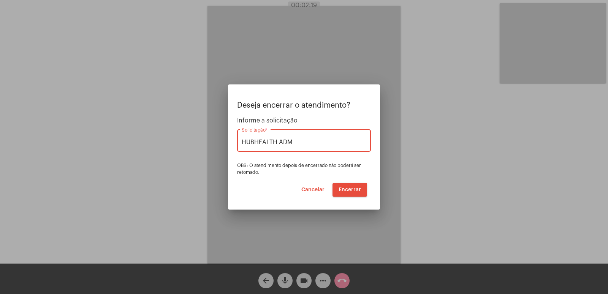
click at [349, 190] on span "Encerrar" at bounding box center [350, 189] width 22 height 5
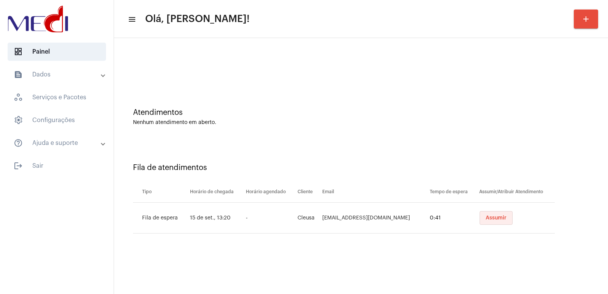
click at [490, 219] on span "Assumir" at bounding box center [496, 217] width 21 height 5
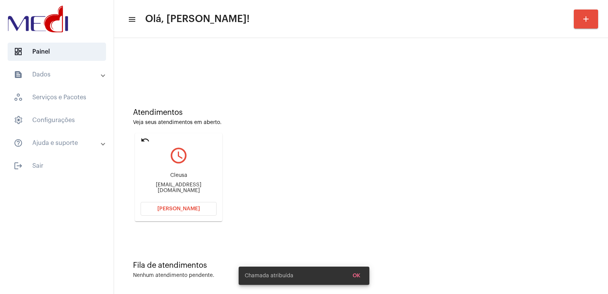
click at [178, 186] on div "cleusaslmariotto@gmail.com" at bounding box center [179, 187] width 76 height 11
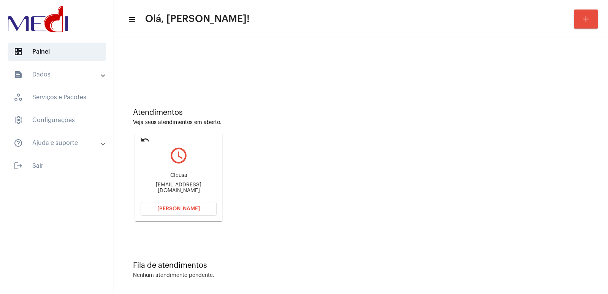
click at [186, 210] on span "[PERSON_NAME]" at bounding box center [178, 208] width 43 height 5
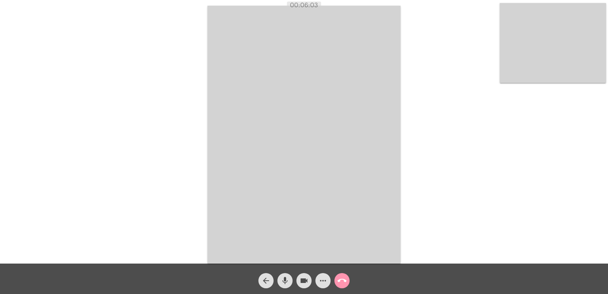
click at [144, 124] on div "Acessando Câmera e Microfone..." at bounding box center [304, 133] width 606 height 263
click at [335, 281] on button "call_end" at bounding box center [341, 280] width 15 height 15
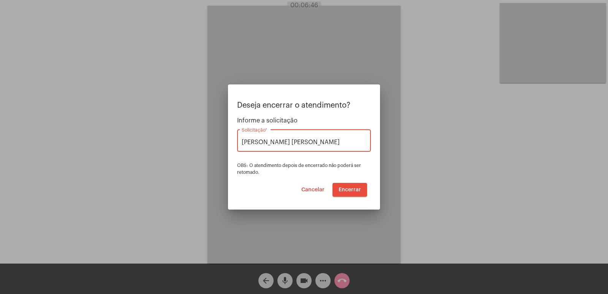
type input "[PERSON_NAME]"
click at [358, 186] on button "Encerrar" at bounding box center [349, 190] width 35 height 14
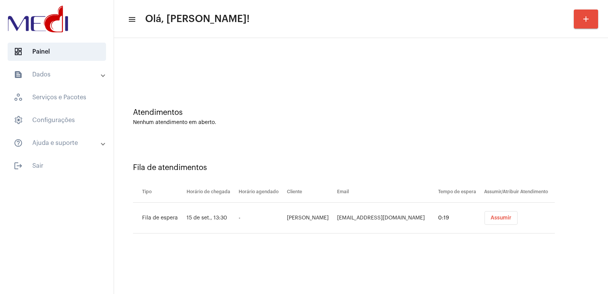
click at [505, 218] on button "Assumir" at bounding box center [500, 218] width 33 height 14
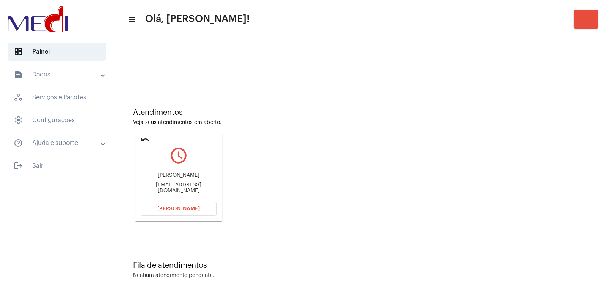
click at [173, 178] on div "Renata Vieira" at bounding box center [179, 175] width 76 height 6
click at [173, 178] on div "[PERSON_NAME]" at bounding box center [179, 175] width 76 height 6
copy div "[PERSON_NAME]"
click at [190, 183] on div "Renata Vieira renatavieira41209@gmail.com" at bounding box center [179, 183] width 76 height 34
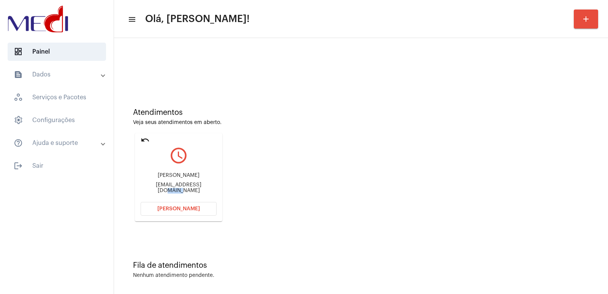
click at [190, 183] on div "Renata Vieira renatavieira41209@gmail.com" at bounding box center [179, 183] width 76 height 34
click at [190, 184] on div "Renata Vieira renatavieira41209@gmail.com" at bounding box center [179, 183] width 76 height 34
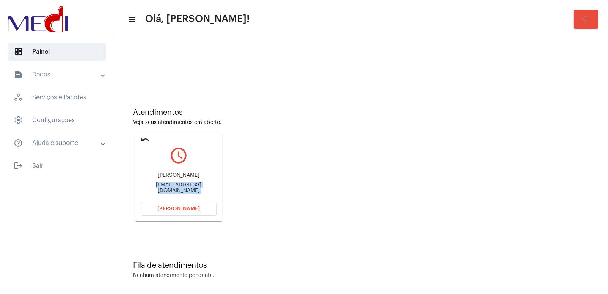
click at [181, 205] on button "Abrir Chamada" at bounding box center [179, 209] width 76 height 14
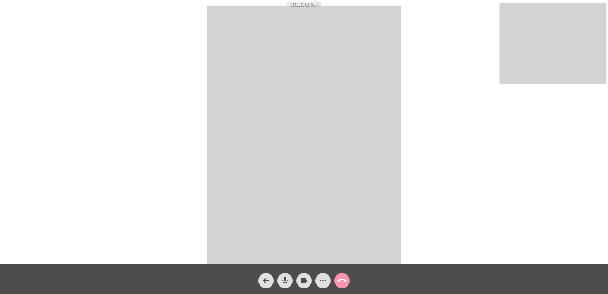
drag, startPoint x: 291, startPoint y: 282, endPoint x: 297, endPoint y: 282, distance: 5.3
click at [291, 282] on button "mic" at bounding box center [284, 280] width 15 height 15
click at [300, 281] on mat-icon "videocam" at bounding box center [303, 280] width 9 height 9
drag, startPoint x: 292, startPoint y: 282, endPoint x: 296, endPoint y: 282, distance: 4.6
click at [292, 282] on button "mic_off" at bounding box center [284, 280] width 15 height 15
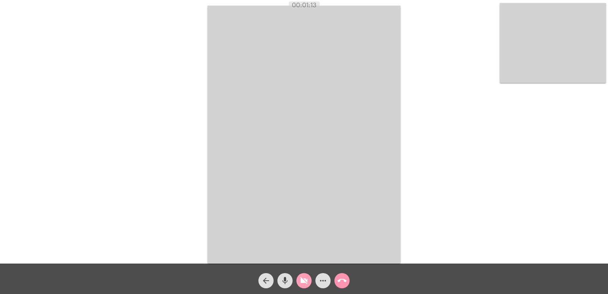
click at [301, 282] on mat-icon "videocam_off" at bounding box center [303, 280] width 9 height 9
click at [290, 277] on button "mic" at bounding box center [284, 280] width 15 height 15
click at [306, 283] on mat-icon "videocam" at bounding box center [303, 280] width 9 height 9
click at [381, 214] on video at bounding box center [303, 135] width 193 height 258
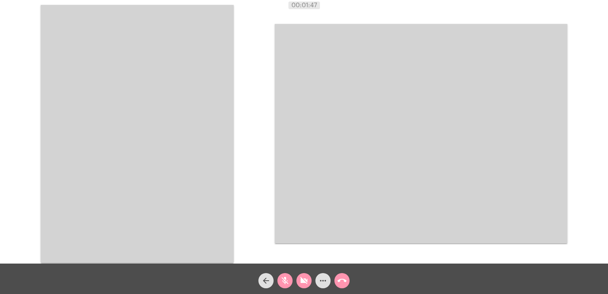
click at [288, 283] on mat-icon "mic_off" at bounding box center [284, 280] width 9 height 9
click at [302, 283] on mat-icon "videocam_off" at bounding box center [303, 280] width 9 height 9
drag, startPoint x: 528, startPoint y: 120, endPoint x: 525, endPoint y: 128, distance: 8.5
click at [528, 120] on video at bounding box center [421, 133] width 293 height 219
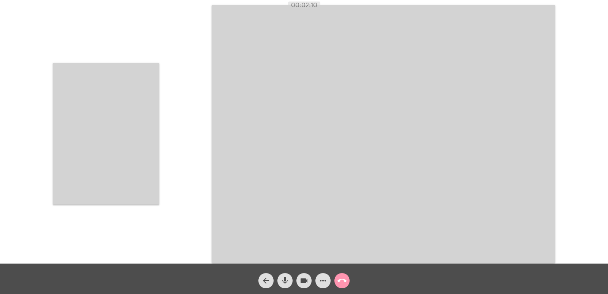
click at [119, 132] on video at bounding box center [106, 134] width 106 height 142
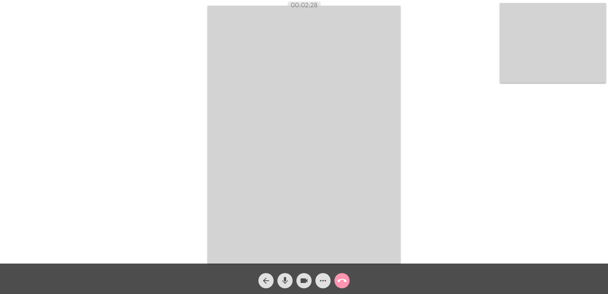
click at [282, 283] on mat-icon "mic" at bounding box center [284, 280] width 9 height 9
click at [299, 280] on mat-icon "videocam" at bounding box center [303, 280] width 9 height 9
click at [431, 154] on div "Acessando Câmera e Microfone..." at bounding box center [304, 133] width 606 height 263
click at [288, 282] on mat-icon "mic_off" at bounding box center [284, 280] width 9 height 9
click at [297, 281] on button "videocam_off" at bounding box center [303, 280] width 15 height 15
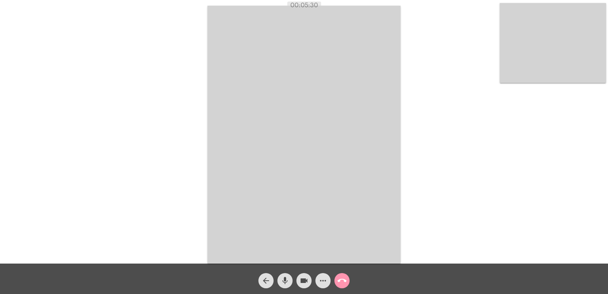
click at [345, 283] on mat-icon "call_end" at bounding box center [341, 280] width 9 height 9
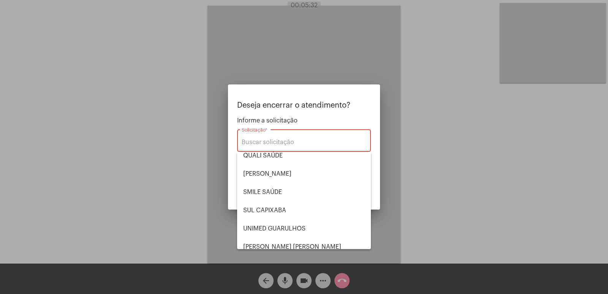
scroll to position [158, 0]
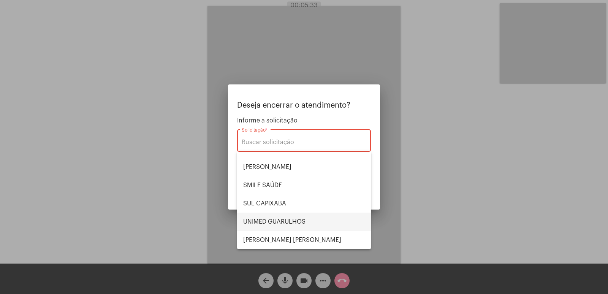
click at [299, 223] on span "UNIMED GUARULHOS" at bounding box center [304, 221] width 122 height 18
type input "UNIMED GUARULHOS"
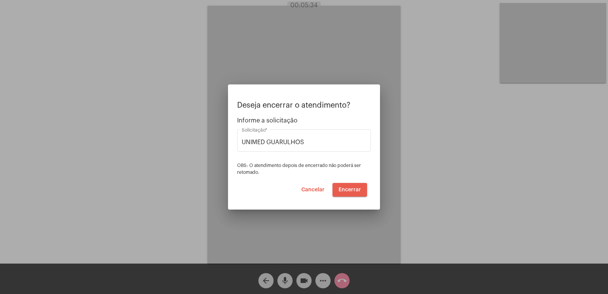
click at [350, 195] on button "Encerrar" at bounding box center [349, 190] width 35 height 14
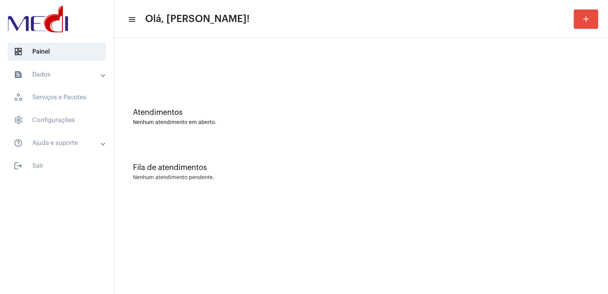
click at [432, 203] on mat-sidenav-content "menu Olá, [PERSON_NAME]! add Atendimentos Nenhum atendimento em aberto. Fila de…" at bounding box center [361, 147] width 494 height 294
drag, startPoint x: 452, startPoint y: 93, endPoint x: 438, endPoint y: 81, distance: 19.1
click at [451, 91] on div "Atendimentos Nenhum atendimento em aberto." at bounding box center [361, 112] width 486 height 55
click at [410, 171] on div "Fila de atendimentos" at bounding box center [361, 167] width 456 height 8
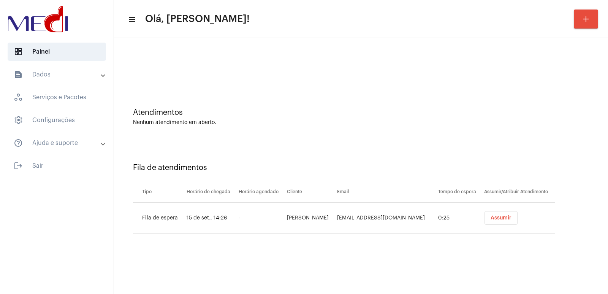
click at [62, 74] on mat-panel-title "text_snippet_outlined Dados" at bounding box center [58, 74] width 88 height 9
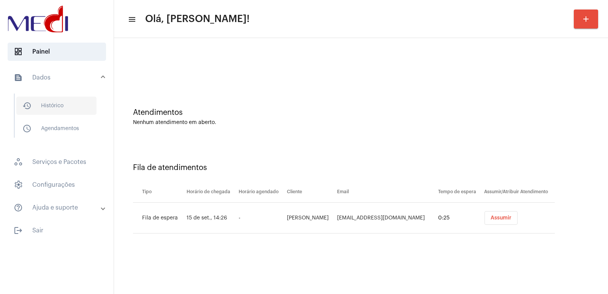
click at [62, 106] on span "history_outlined Histórico" at bounding box center [56, 106] width 80 height 18
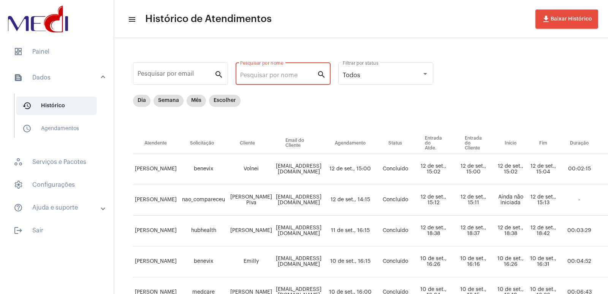
click at [253, 73] on input "Pesquisar por nome" at bounding box center [278, 75] width 77 height 7
paste input "ANA PAULA GOMES DA SILVA"
type input "ANA PAULA GOMES DA SILVA"
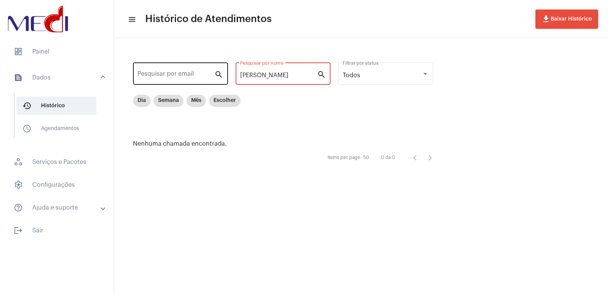
drag, startPoint x: 315, startPoint y: 75, endPoint x: 214, endPoint y: 75, distance: 101.8
click at [214, 75] on div "Pesquisar por email search ANA PAULA GOMES DA SILVA Pesquisar por nome search T…" at bounding box center [287, 113] width 331 height 134
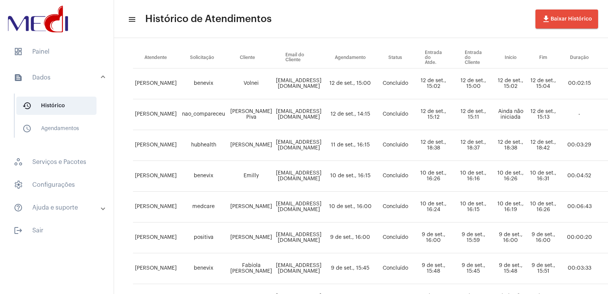
click at [413, 130] on td "Concluído" at bounding box center [395, 145] width 36 height 31
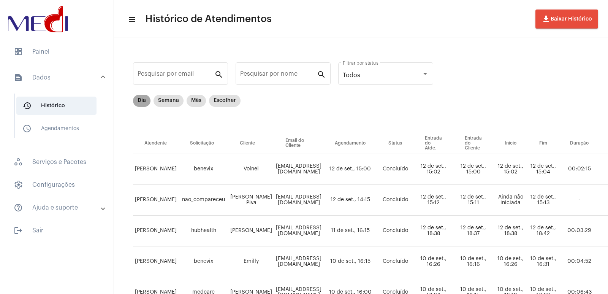
click at [133, 101] on mat-chip "Dia" at bounding box center [141, 101] width 17 height 12
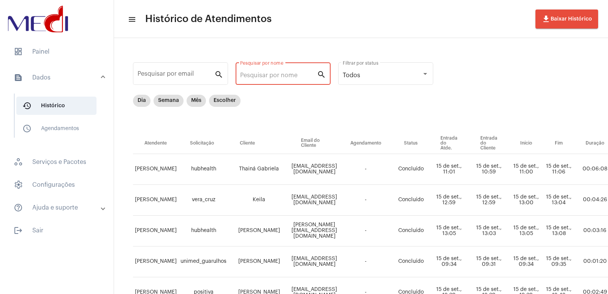
click at [294, 73] on input "Pesquisar por nome" at bounding box center [278, 75] width 77 height 7
paste input "ANA PAULA GOMES DA SILVA"
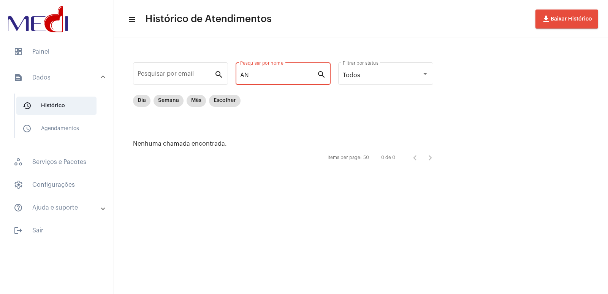
type input "A"
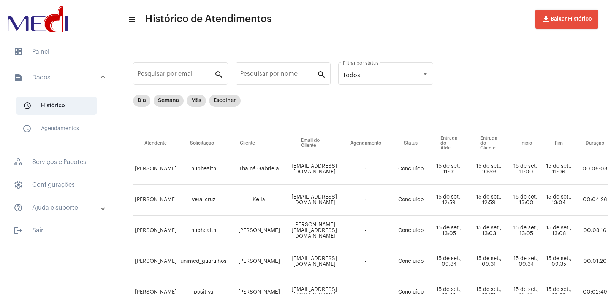
drag, startPoint x: 434, startPoint y: 100, endPoint x: 366, endPoint y: 94, distance: 67.9
click at [413, 100] on div "Dia Semana Mês Escolher" at bounding box center [397, 114] width 528 height 38
click at [261, 71] on div "Pesquisar por nome" at bounding box center [278, 73] width 77 height 24
click at [261, 83] on div "Pesquisar por nome" at bounding box center [278, 73] width 77 height 24
paste input "BARBARA RABAY DE QUEIROZ"
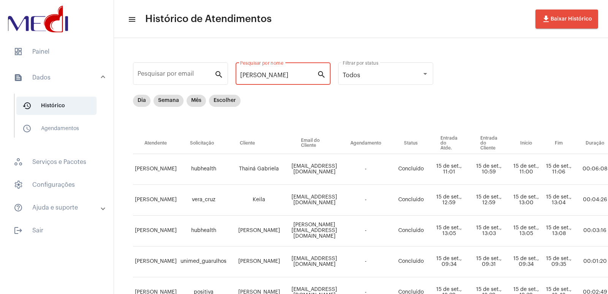
scroll to position [0, 8]
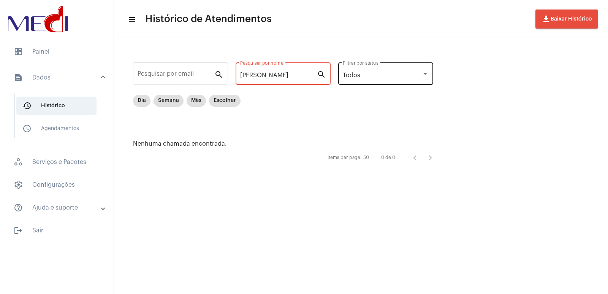
drag, startPoint x: 262, startPoint y: 76, endPoint x: 392, endPoint y: 77, distance: 130.3
click at [392, 77] on div "Pesquisar por email search BARBARA RABAY DE QUEIROZ Pesquisar por nome search T…" at bounding box center [287, 113] width 331 height 134
type input "BARBARA"
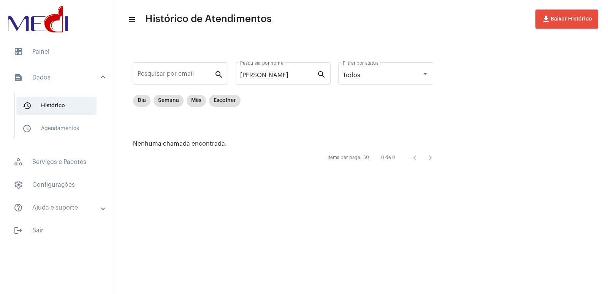
click at [277, 125] on div "Dia Semana Mês Escolher" at bounding box center [287, 114] width 308 height 38
click at [135, 100] on mat-chip "Dia" at bounding box center [141, 101] width 17 height 12
click at [141, 106] on mat-chip "Dia" at bounding box center [141, 101] width 17 height 12
drag, startPoint x: 276, startPoint y: 79, endPoint x: 246, endPoint y: 72, distance: 30.8
click at [231, 74] on div "Pesquisar por email search BARBARA Pesquisar por nome search Todos Filtrar por …" at bounding box center [287, 113] width 331 height 134
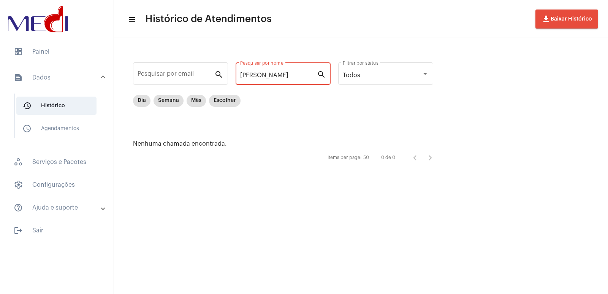
click at [282, 75] on input "BARBARA" at bounding box center [278, 75] width 77 height 7
drag, startPoint x: 282, startPoint y: 75, endPoint x: 149, endPoint y: 74, distance: 133.0
click at [149, 74] on div "Pesquisar por email search BARBARA Pesquisar por nome search Todos Filtrar por …" at bounding box center [287, 113] width 331 height 134
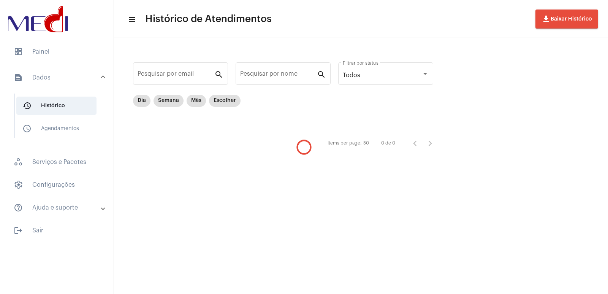
click at [259, 123] on div "Dia Semana Mês Escolher" at bounding box center [287, 114] width 308 height 38
click at [52, 54] on span "dashboard Painel" at bounding box center [57, 52] width 98 height 18
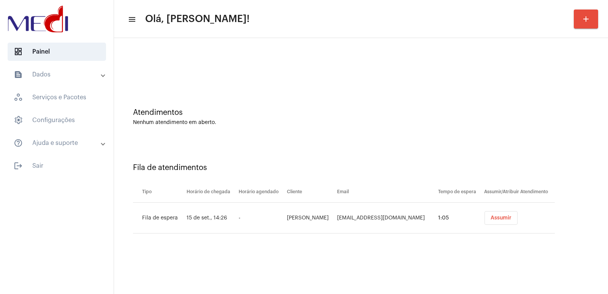
click at [510, 223] on button "Assumir" at bounding box center [500, 218] width 33 height 14
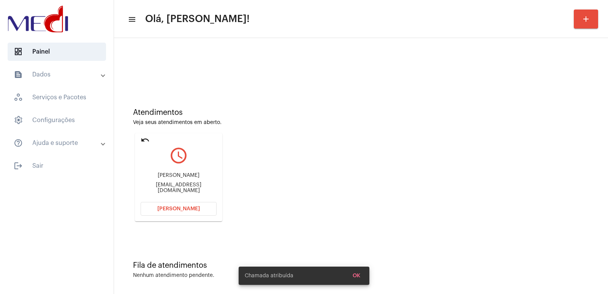
click at [180, 178] on div "Ana pula gomes da silva" at bounding box center [179, 175] width 76 height 6
copy div "Ana pula gomes da silva"
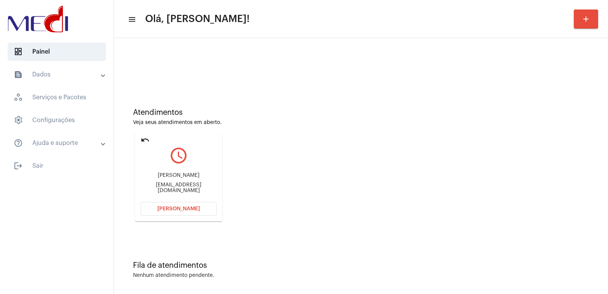
click at [158, 215] on mat-card "undo query_builder Ana pula gomes da silva Anapgsilvasalao@gmail.com Abrir Cham…" at bounding box center [178, 177] width 87 height 88
click at [155, 215] on button "Abrir Chamada" at bounding box center [179, 209] width 76 height 14
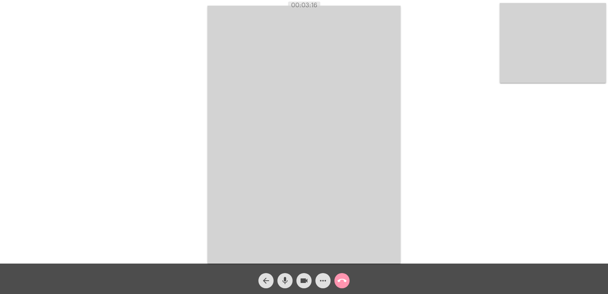
click at [346, 279] on mat-icon "call_end" at bounding box center [341, 280] width 9 height 9
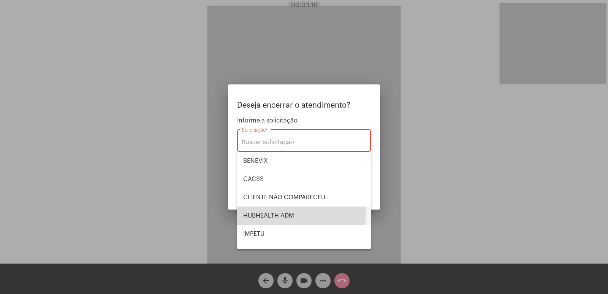
click at [288, 213] on span "HUBHEALTH ADM" at bounding box center [304, 215] width 122 height 18
type input "HUBHEALTH ADM"
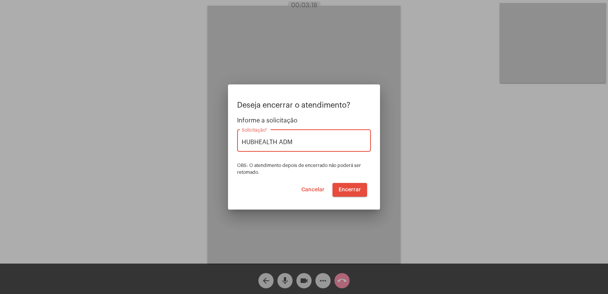
click at [348, 190] on span "Encerrar" at bounding box center [350, 189] width 22 height 5
